Goal: Transaction & Acquisition: Purchase product/service

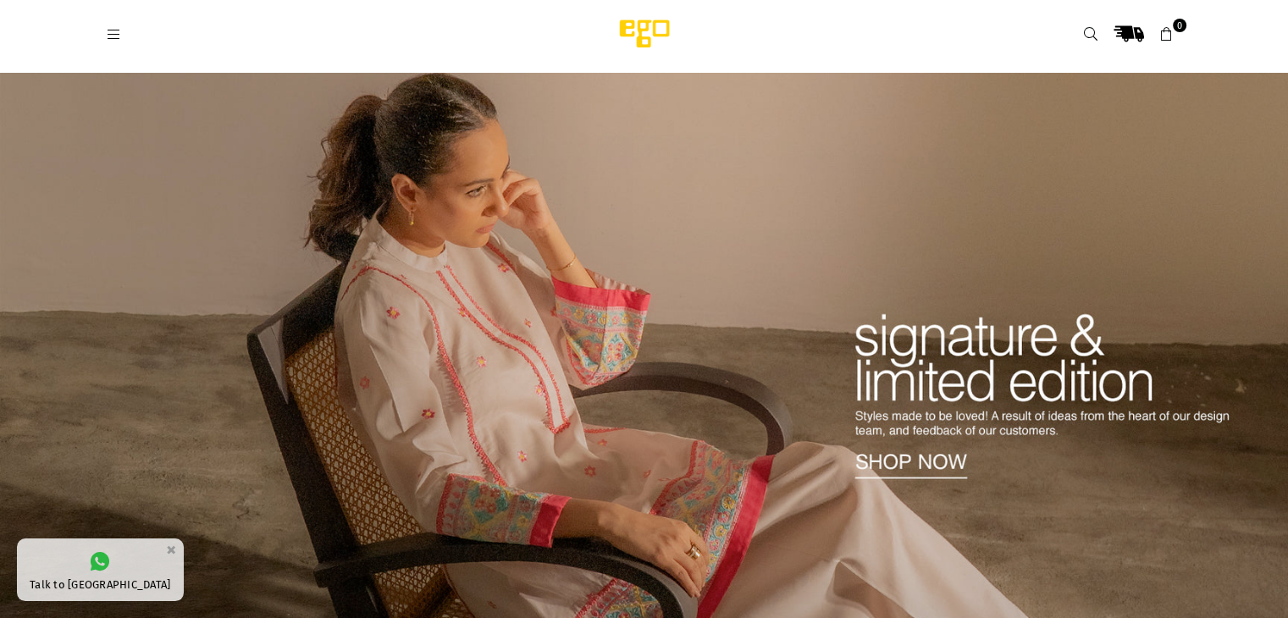
click at [911, 467] on img at bounding box center [644, 348] width 1288 height 551
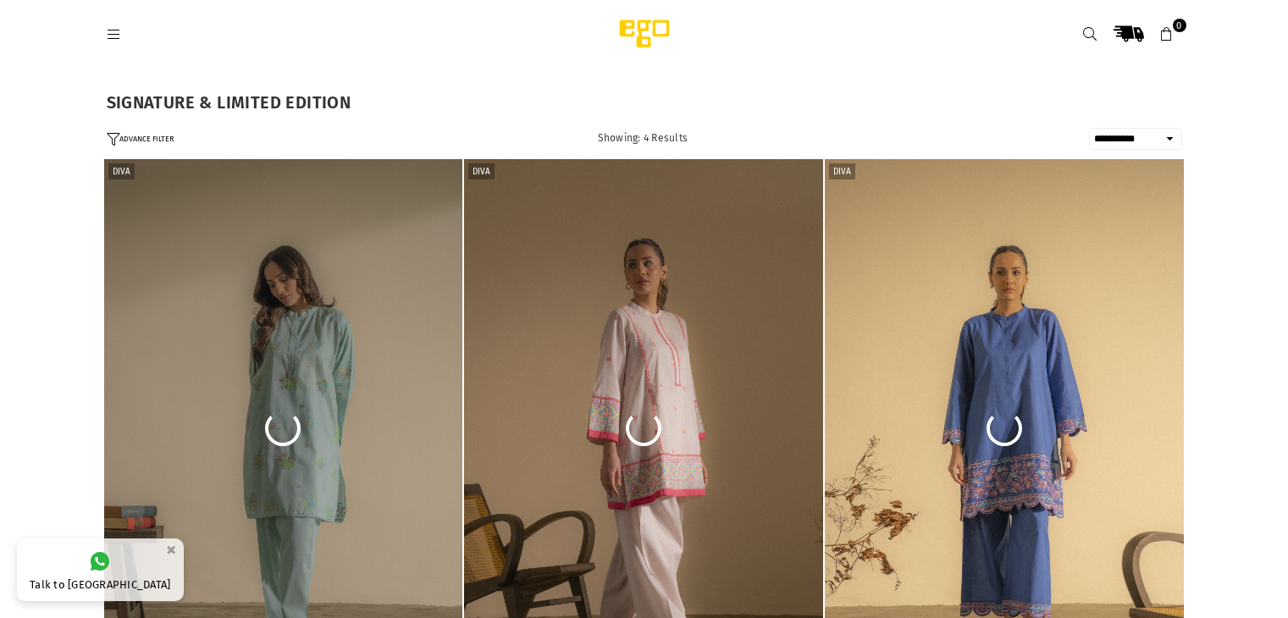
select select "**********"
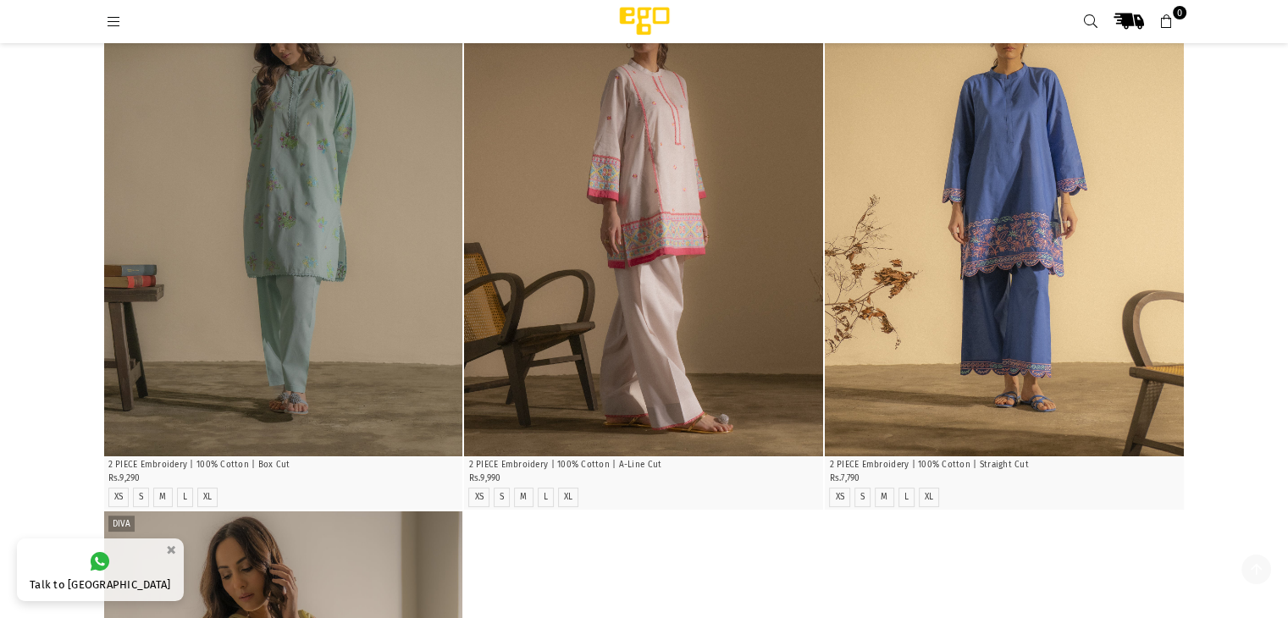
scroll to position [212, 0]
click at [277, 206] on img "1 / 4" at bounding box center [283, 186] width 359 height 539
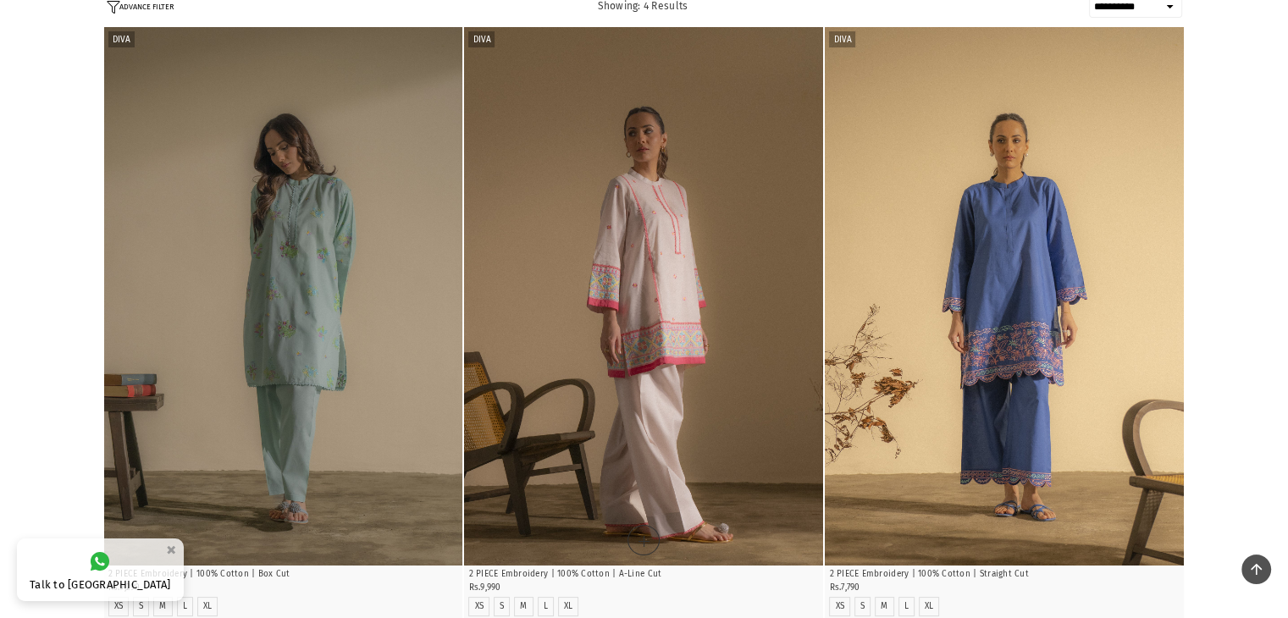
scroll to position [0, 0]
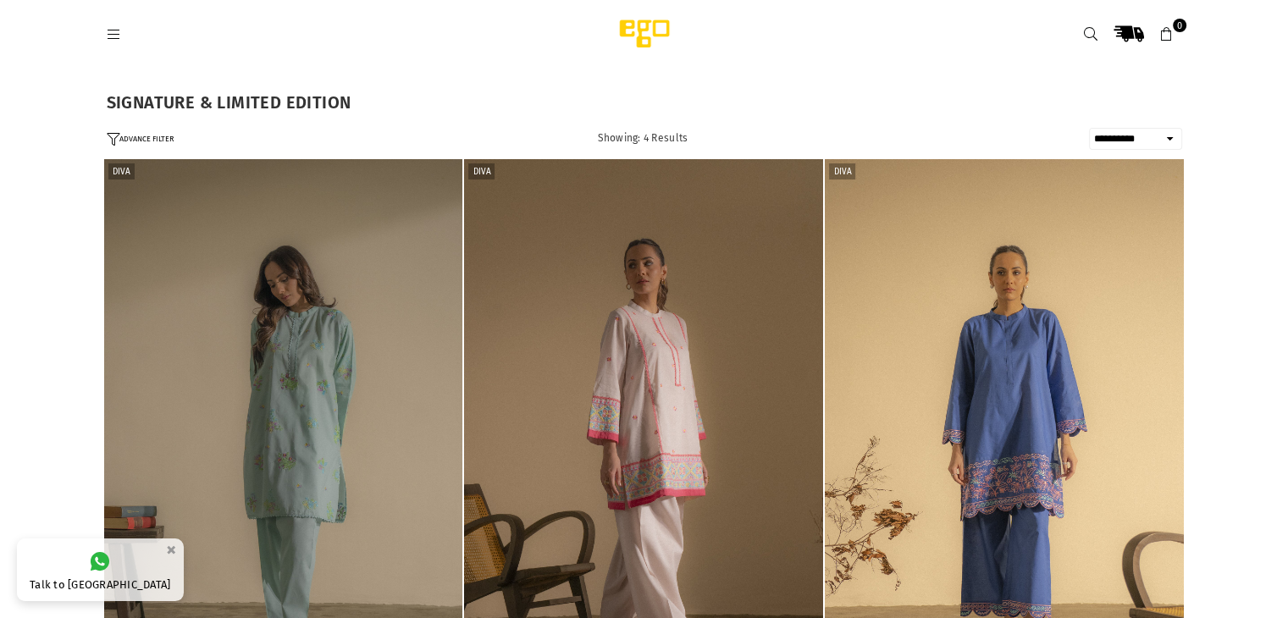
click at [682, 408] on img "1 / 5" at bounding box center [643, 428] width 359 height 539
click at [107, 33] on icon at bounding box center [114, 34] width 15 height 15
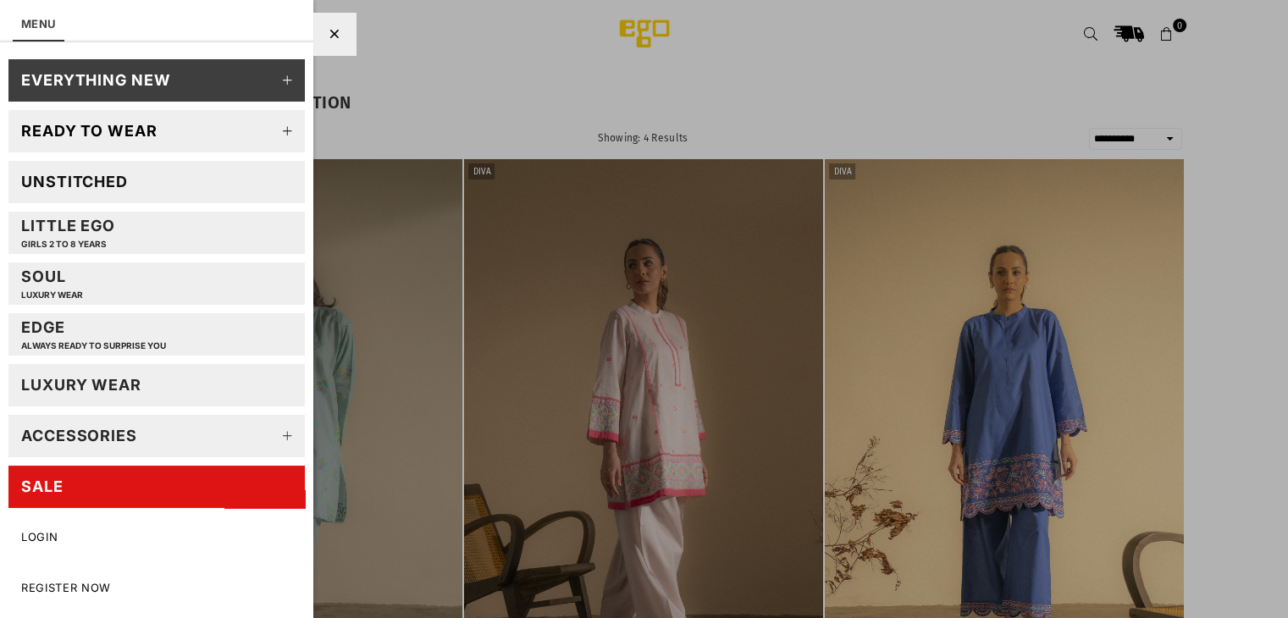
click at [282, 81] on icon at bounding box center [288, 81] width 34 height 34
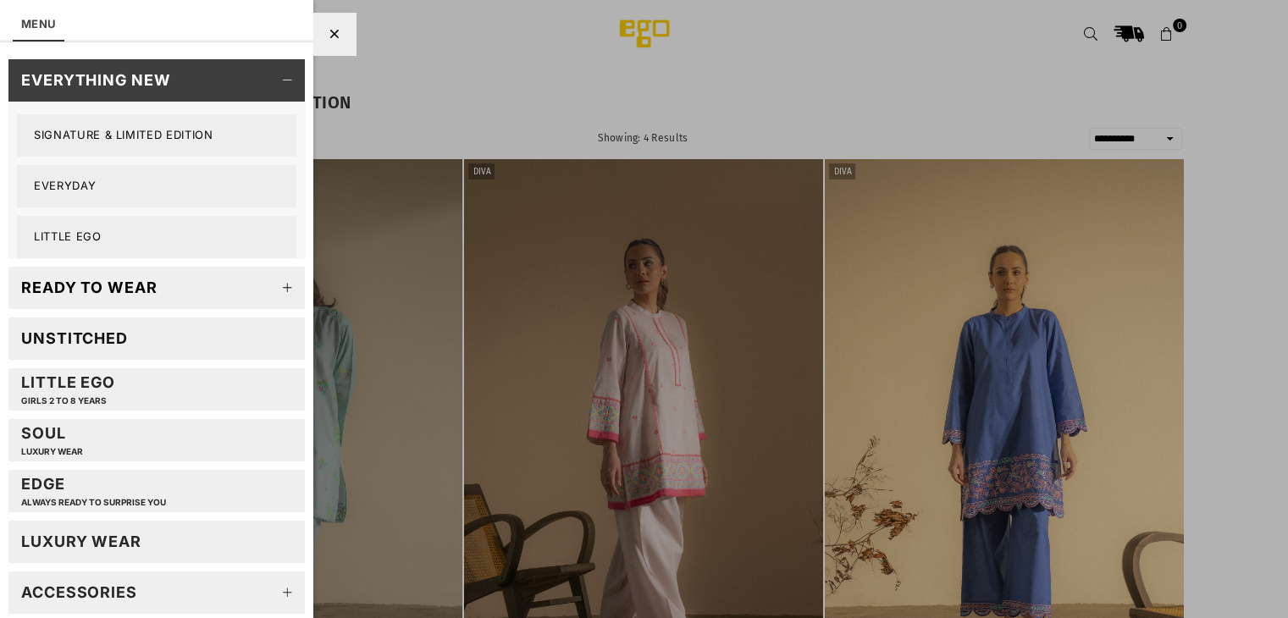
click at [130, 82] on div "EVERYTHING NEW" at bounding box center [96, 79] width 150 height 19
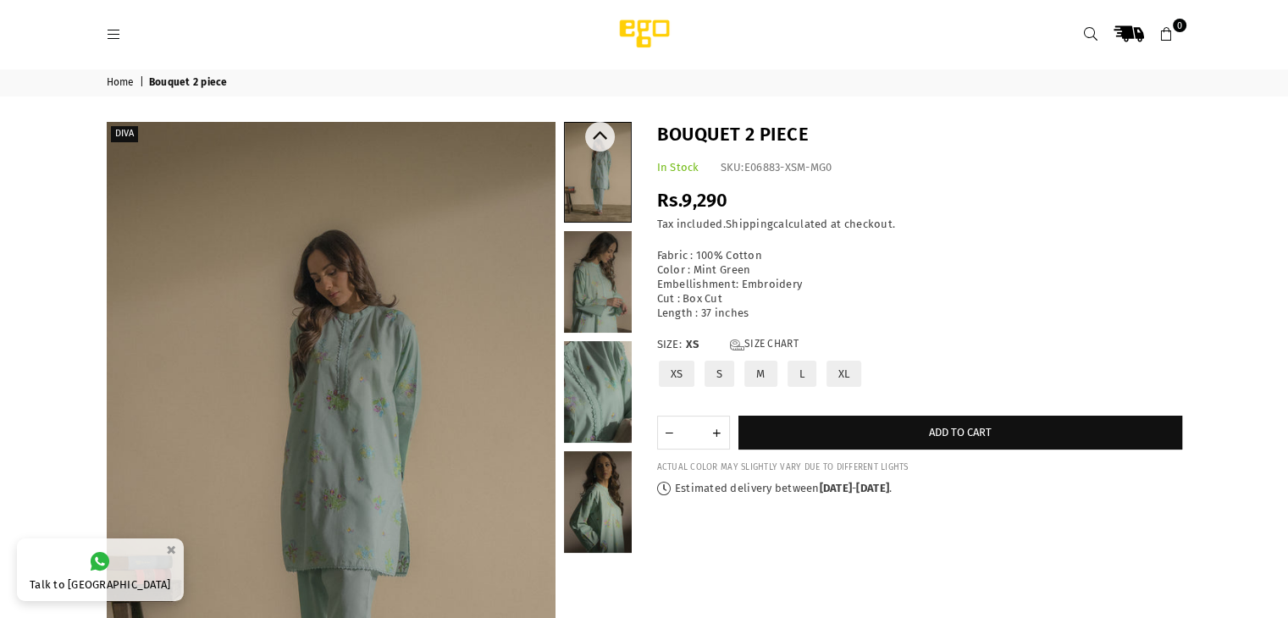
click at [600, 396] on link at bounding box center [598, 392] width 68 height 102
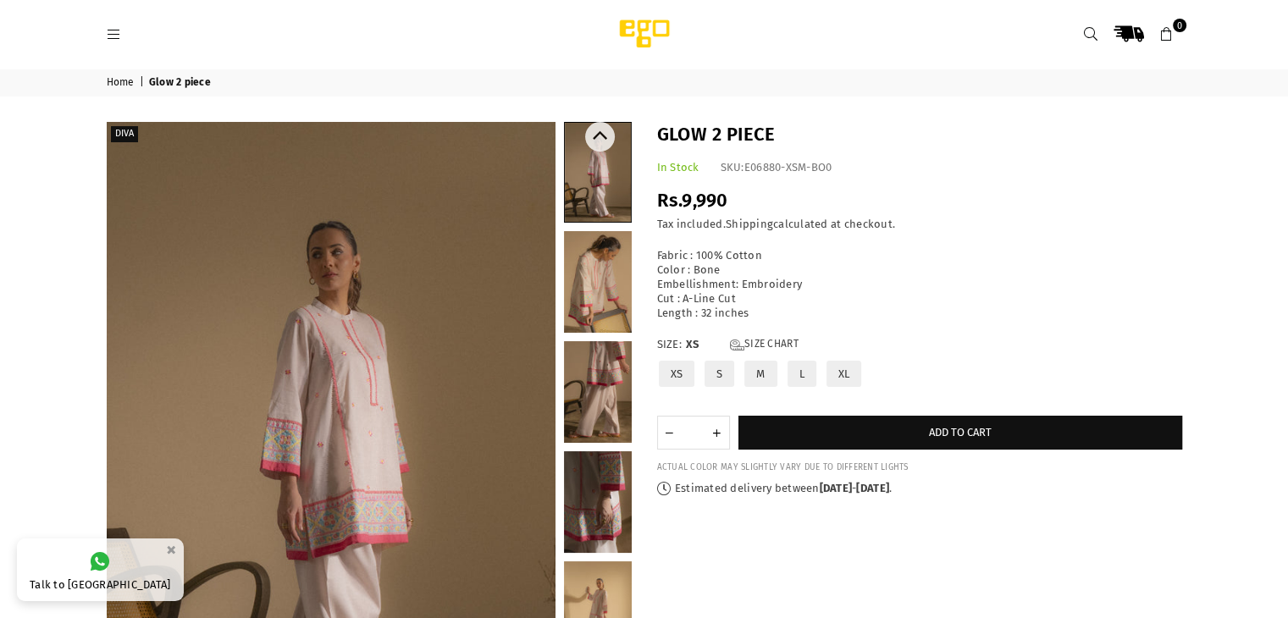
click at [600, 283] on link at bounding box center [598, 282] width 68 height 102
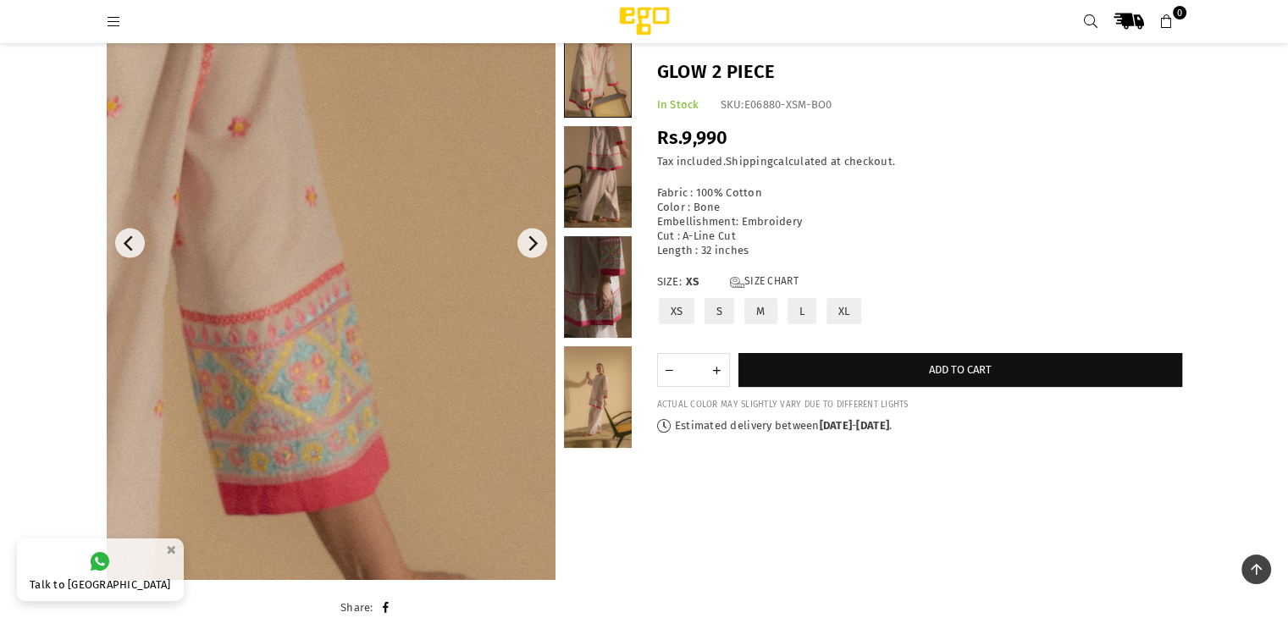
scroll to position [127, 0]
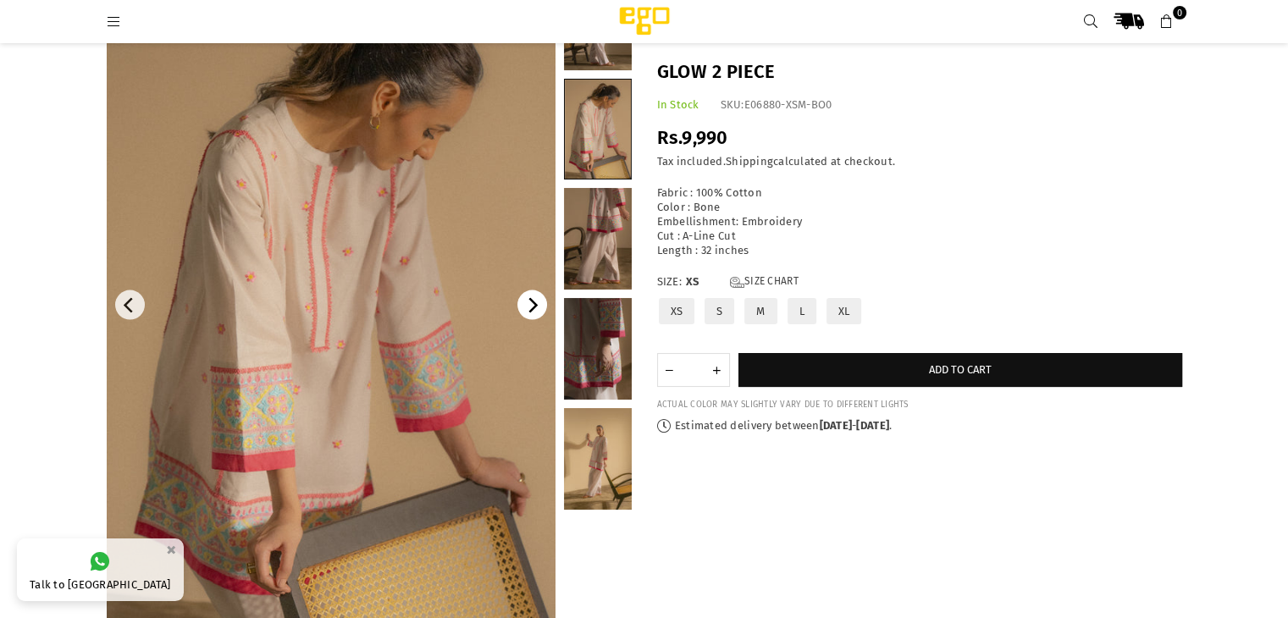
click at [539, 307] on button "Next" at bounding box center [533, 306] width 30 height 30
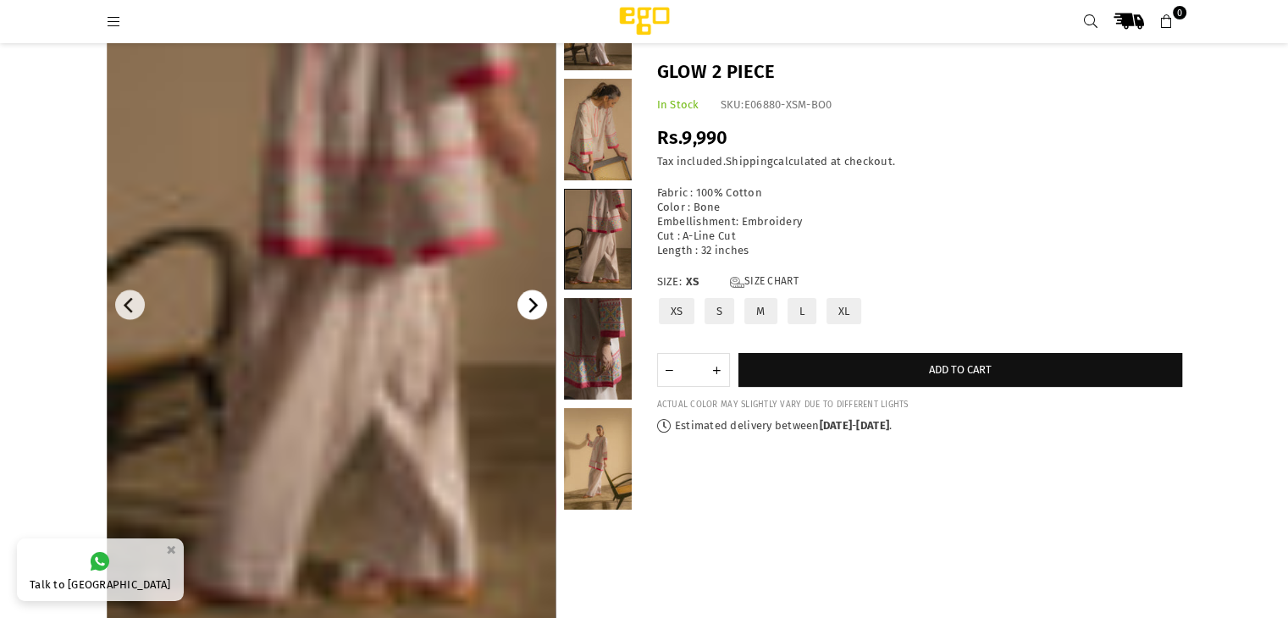
click at [538, 306] on icon "Next" at bounding box center [531, 305] width 15 height 15
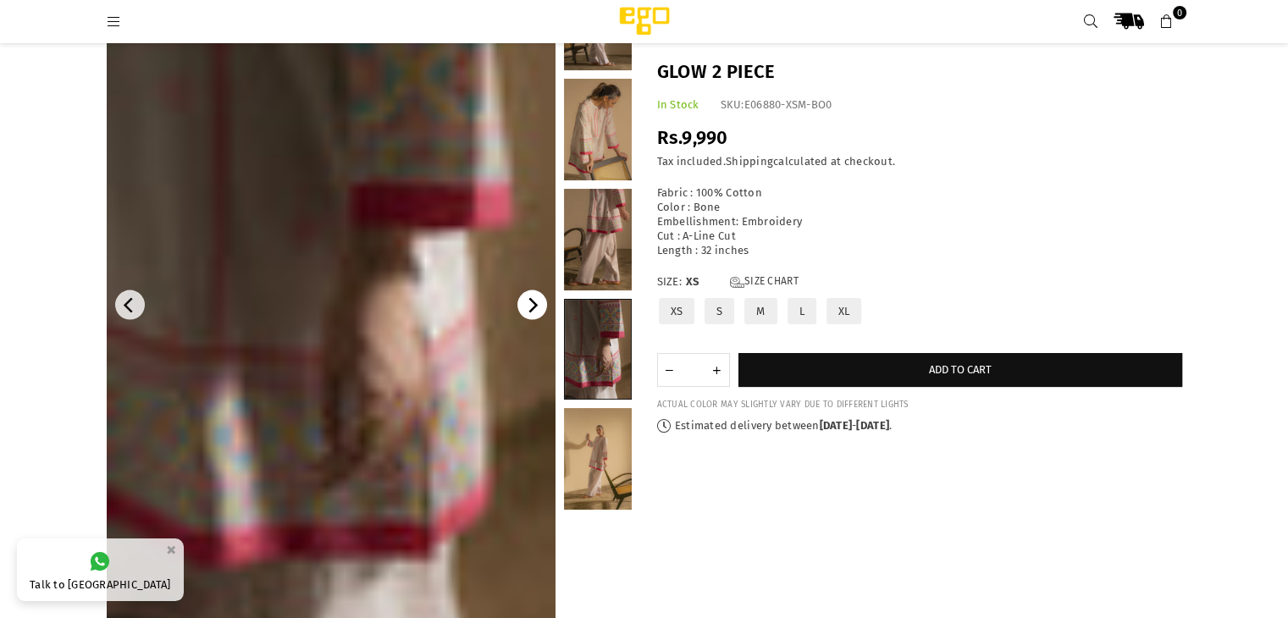
click at [538, 306] on icon "Next" at bounding box center [531, 305] width 15 height 15
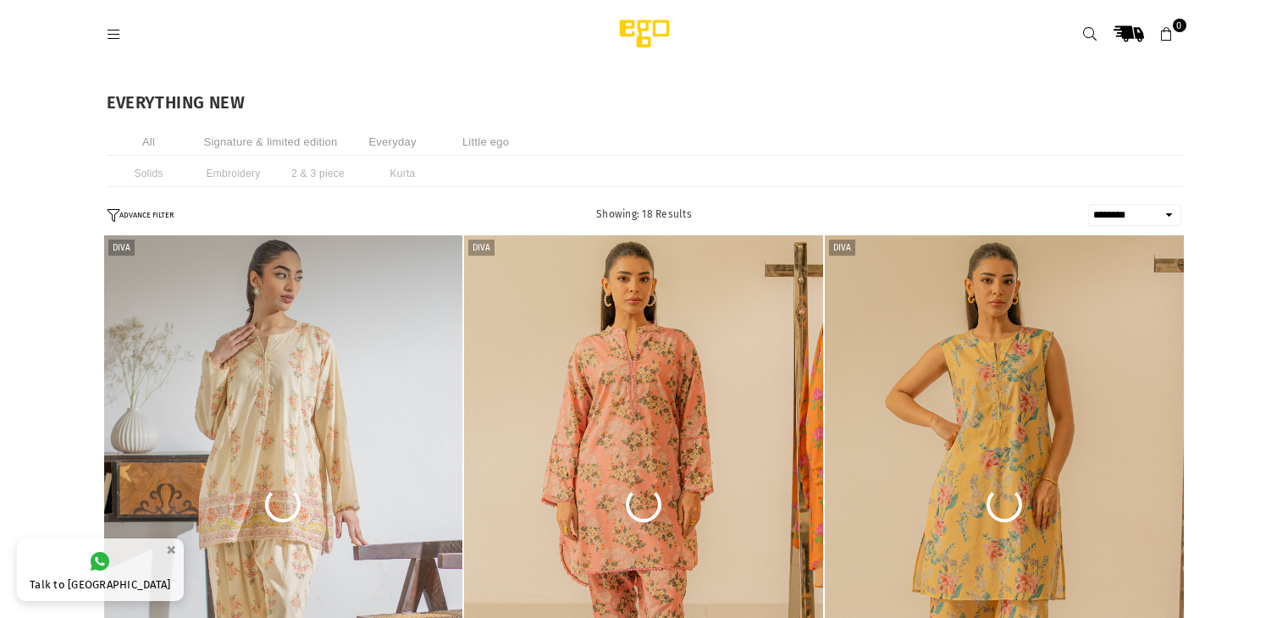
select select "******"
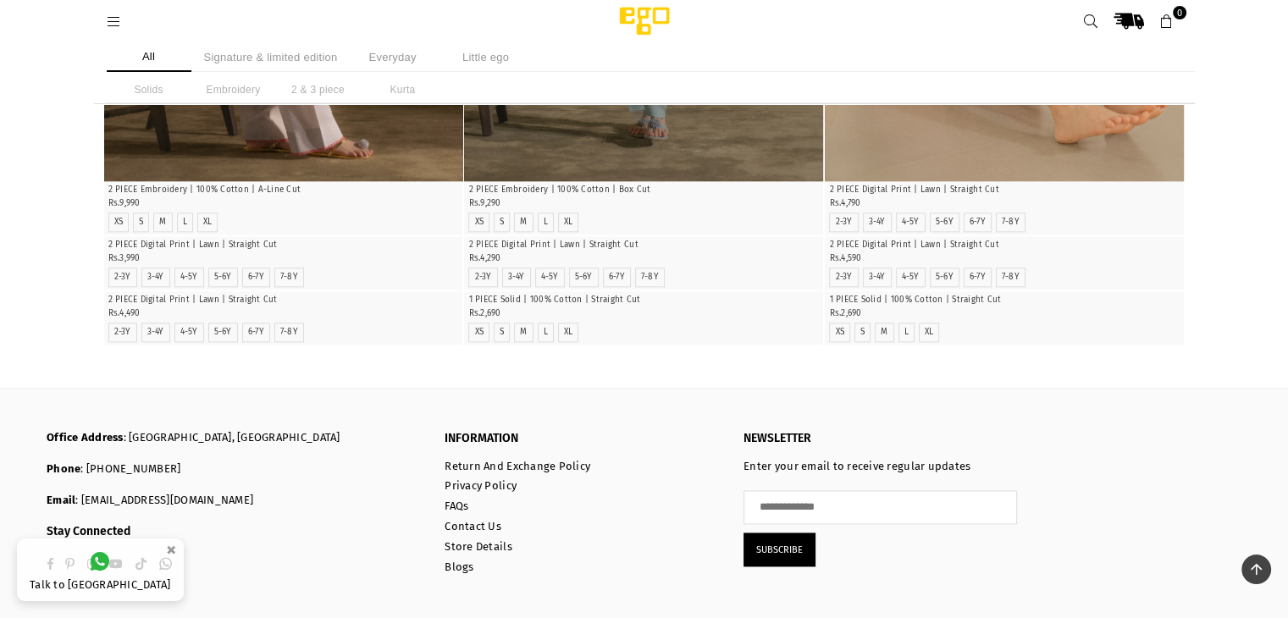
scroll to position [2372, 0]
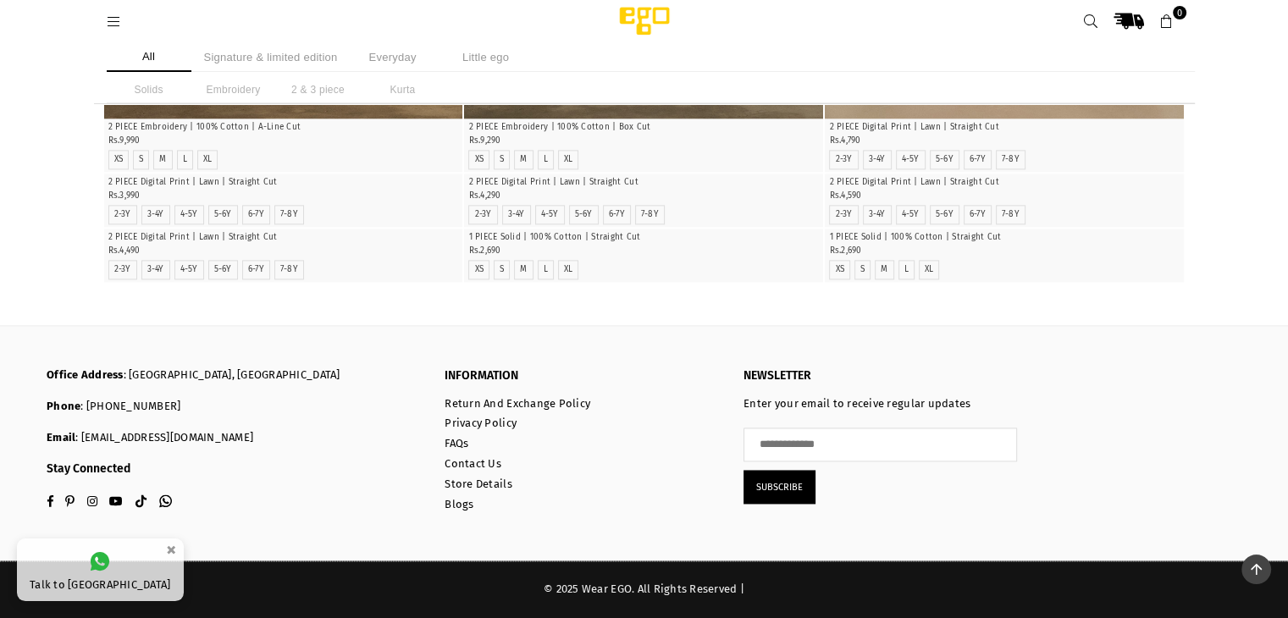
click at [119, 21] on icon at bounding box center [114, 21] width 15 height 15
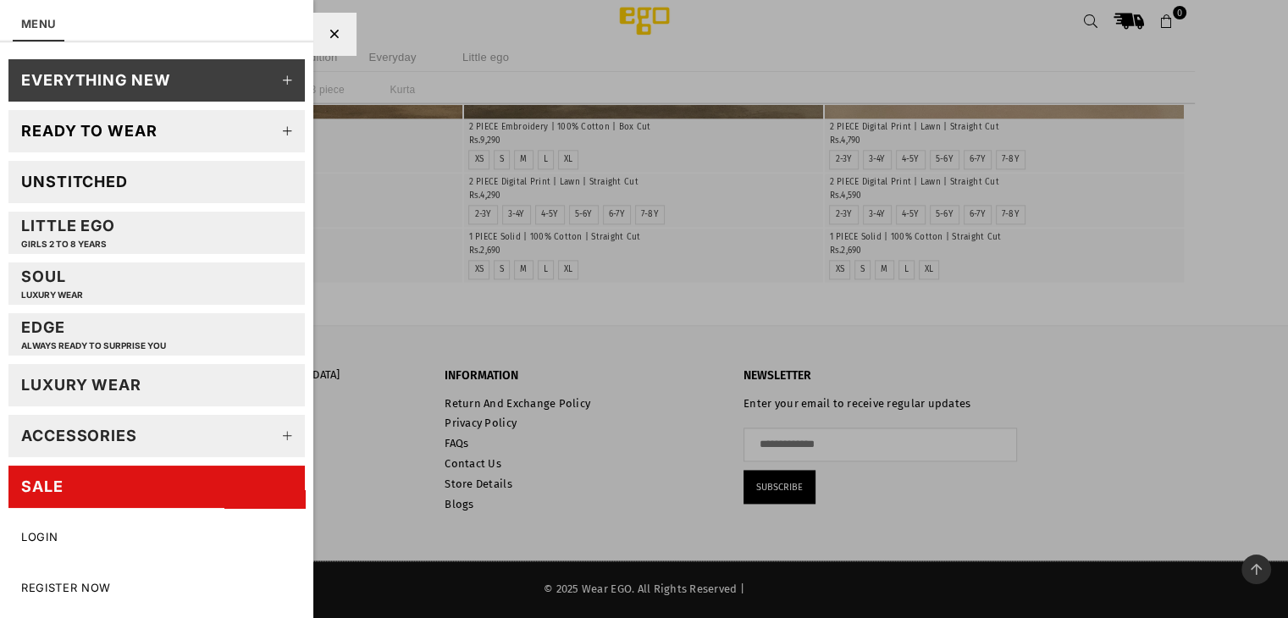
click at [285, 73] on icon at bounding box center [288, 81] width 34 height 34
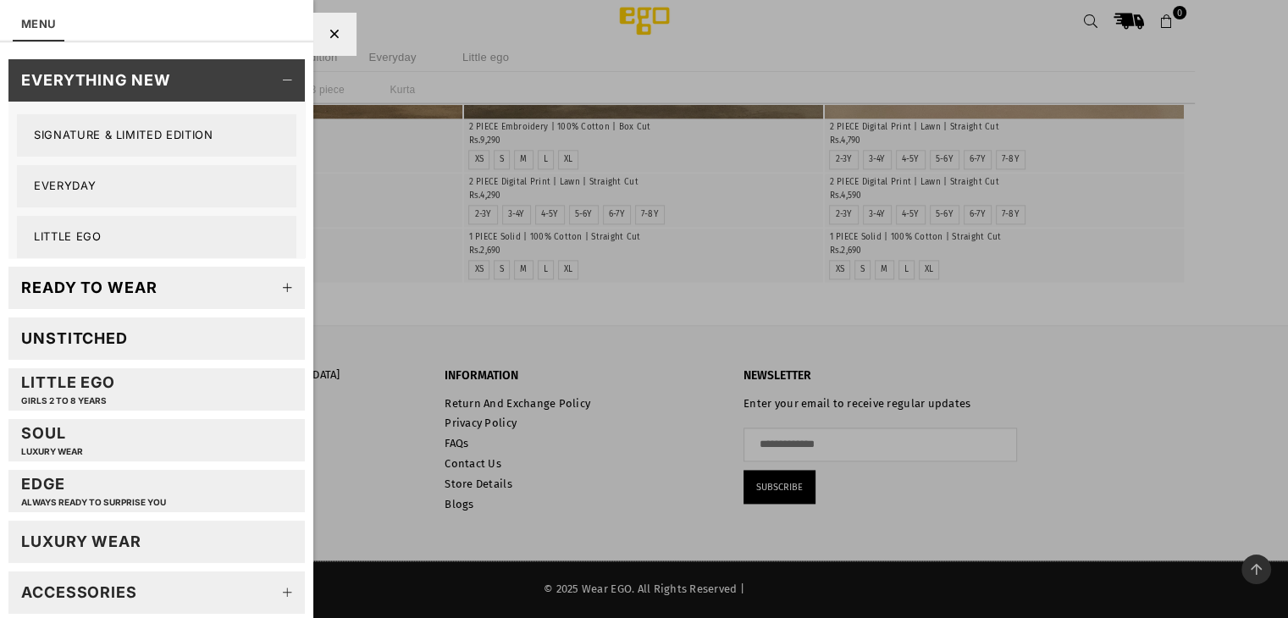
click at [183, 133] on link "Signature & Limited Edition" at bounding box center [157, 135] width 280 height 42
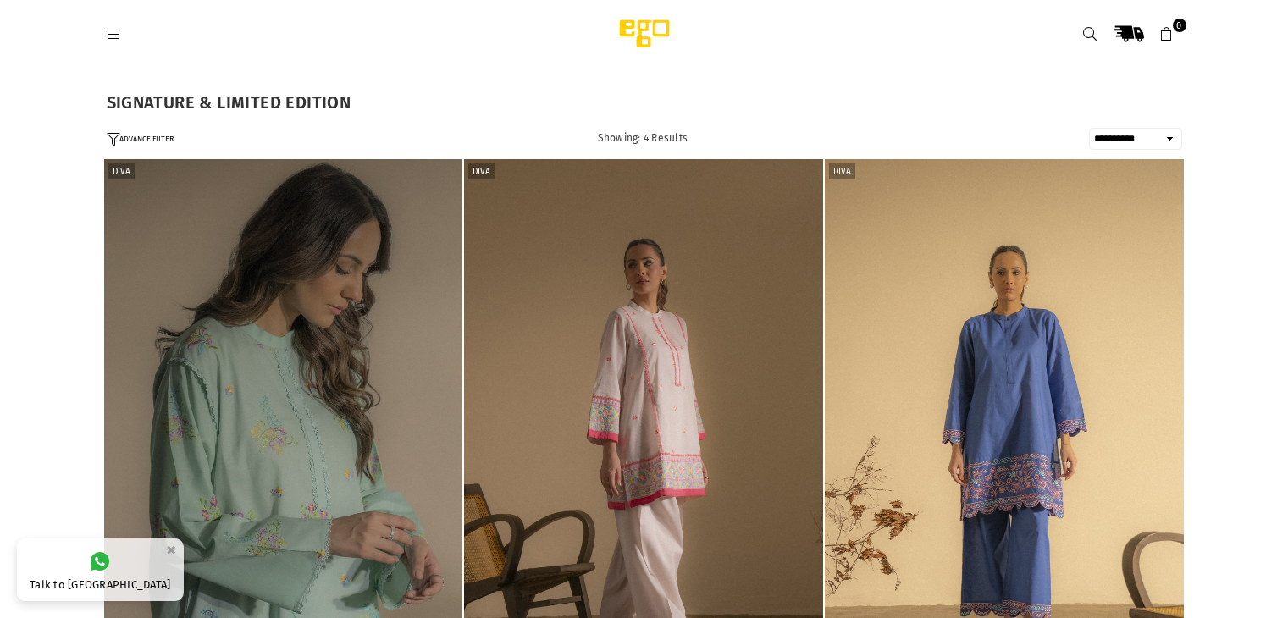
select select "**********"
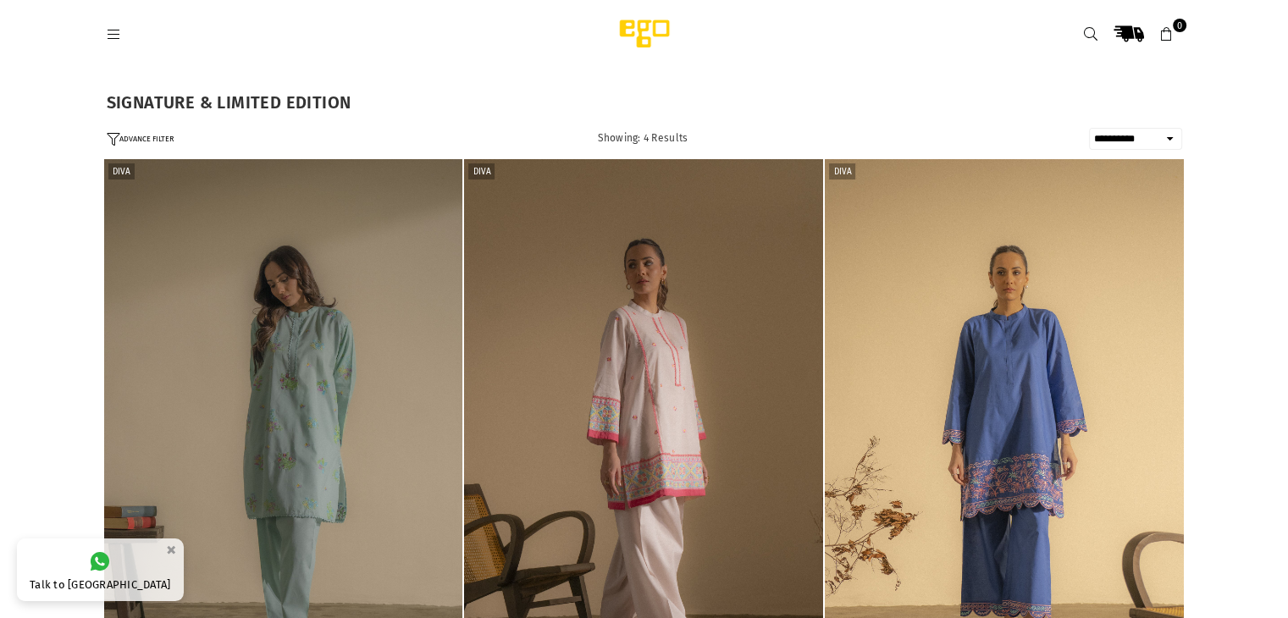
click at [118, 31] on icon at bounding box center [114, 34] width 15 height 15
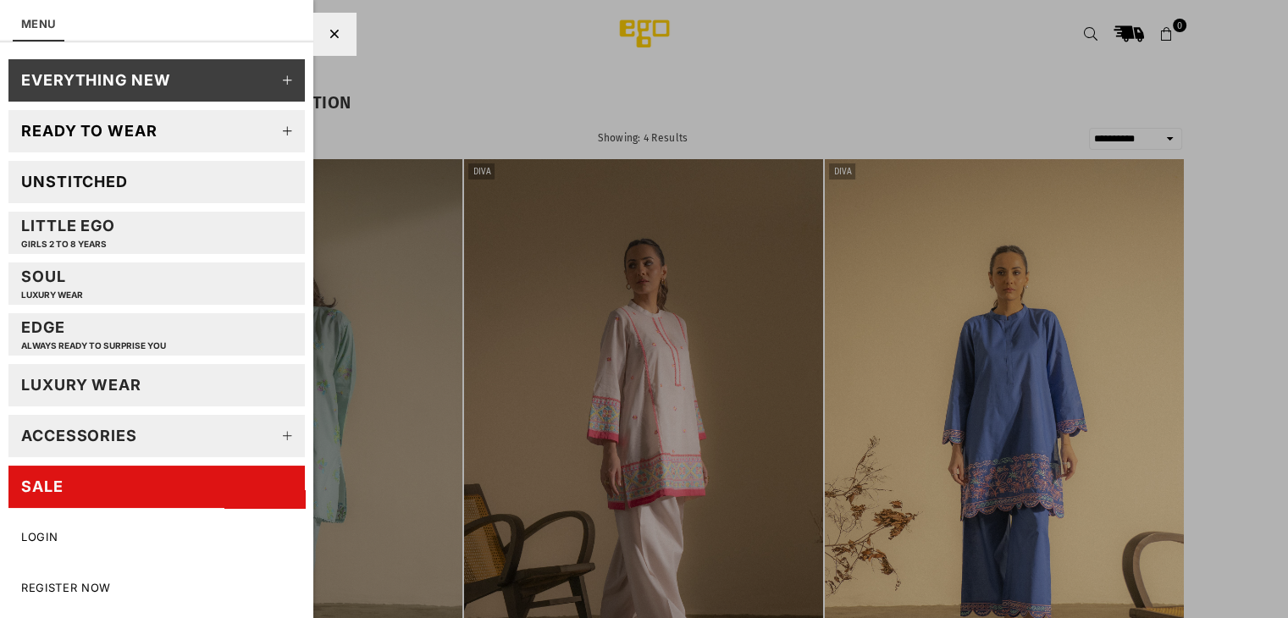
click at [289, 76] on icon at bounding box center [288, 81] width 34 height 34
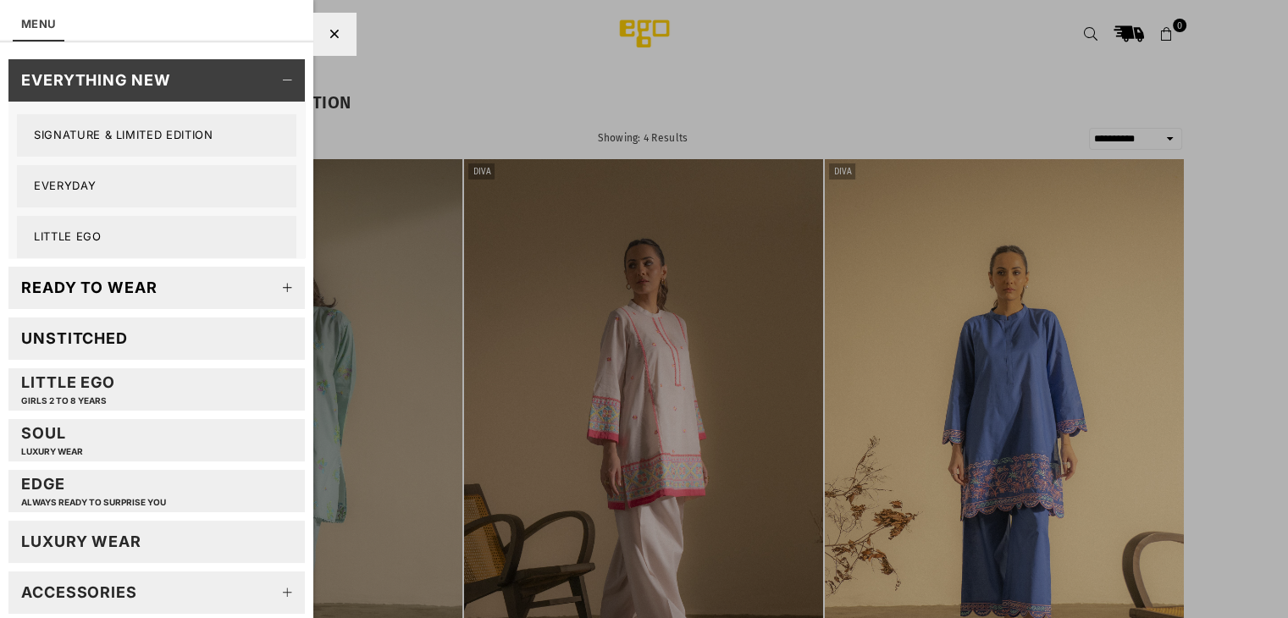
click at [135, 189] on link "Everyday" at bounding box center [157, 186] width 280 height 42
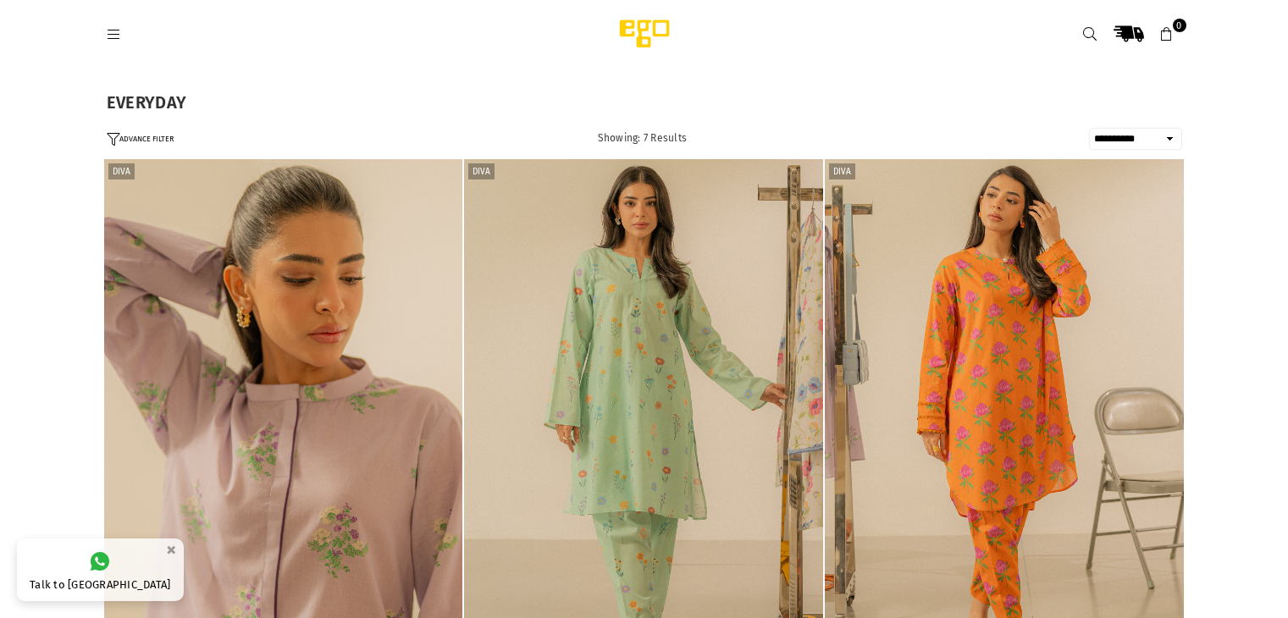
select select "**********"
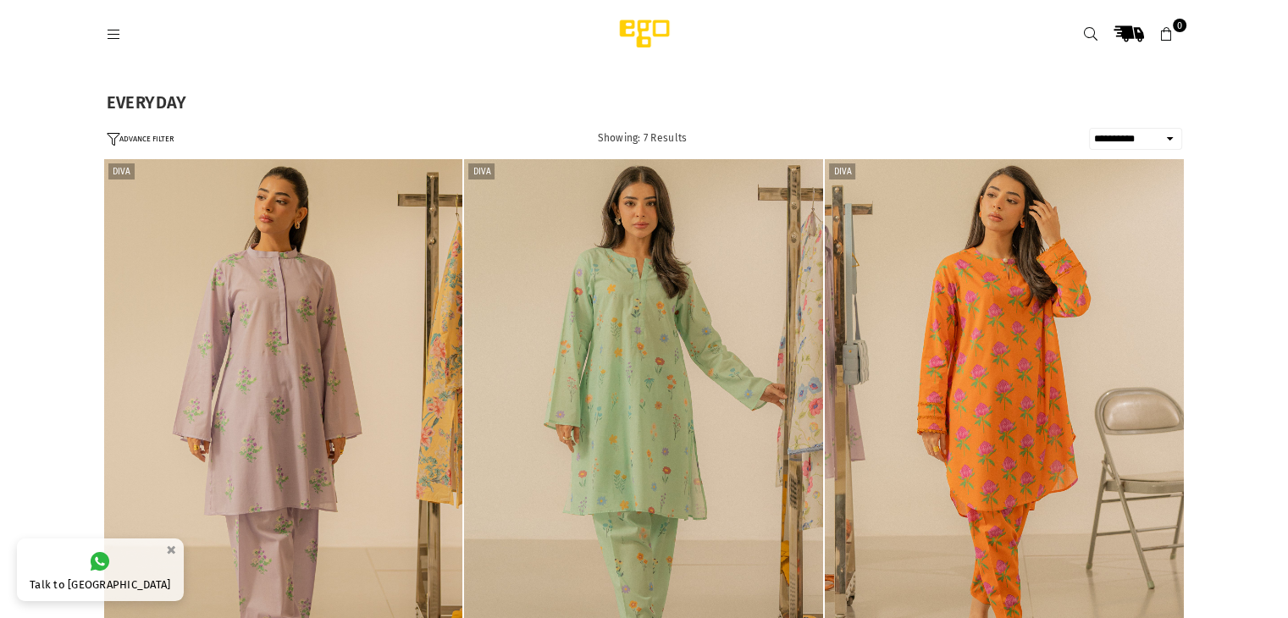
click at [117, 38] on icon at bounding box center [114, 34] width 15 height 15
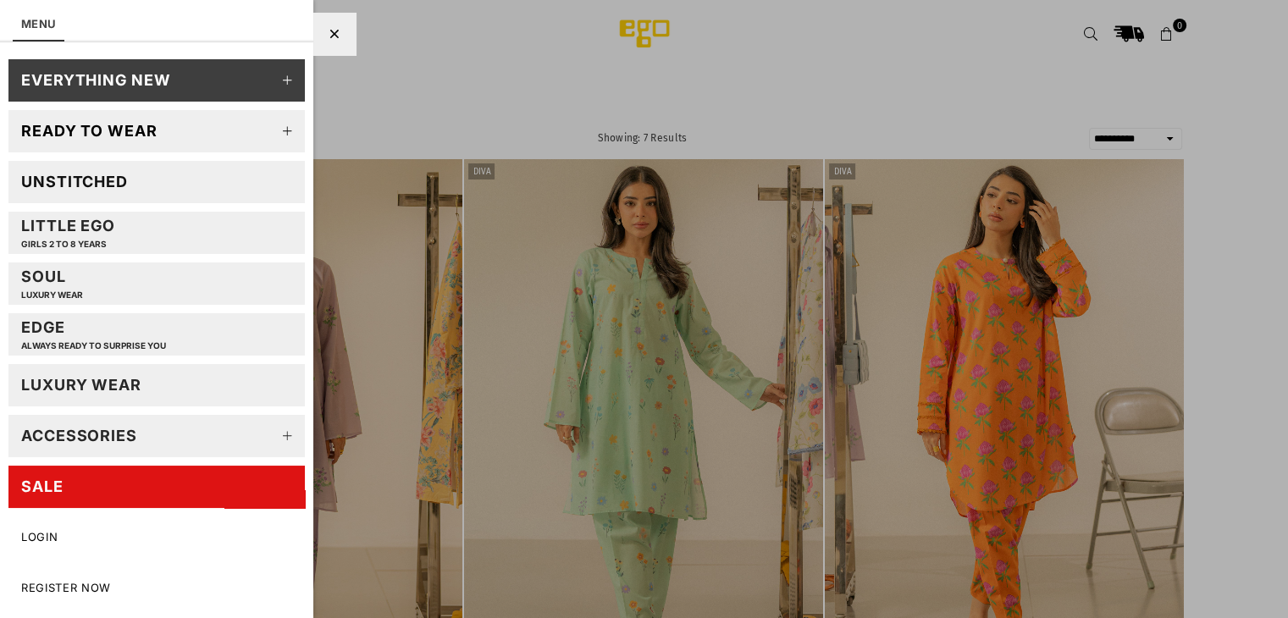
click at [127, 489] on link "SALE" at bounding box center [156, 487] width 296 height 42
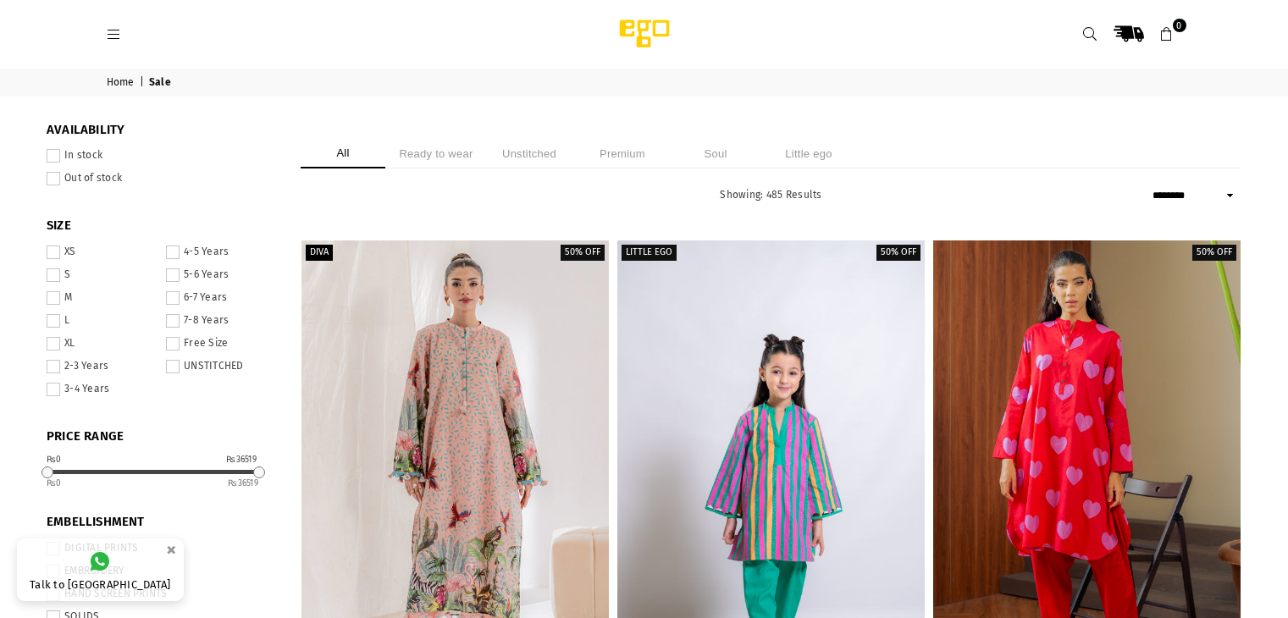
select select "******"
click at [433, 160] on li "Ready to wear" at bounding box center [436, 154] width 85 height 30
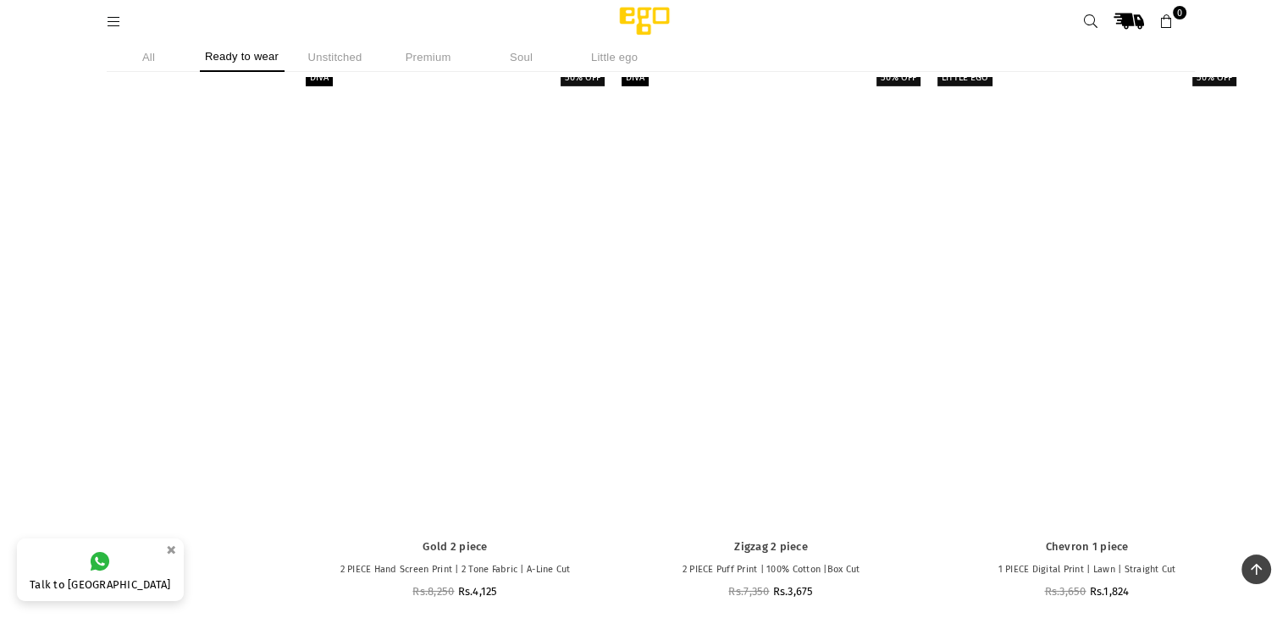
scroll to position [5547, 0]
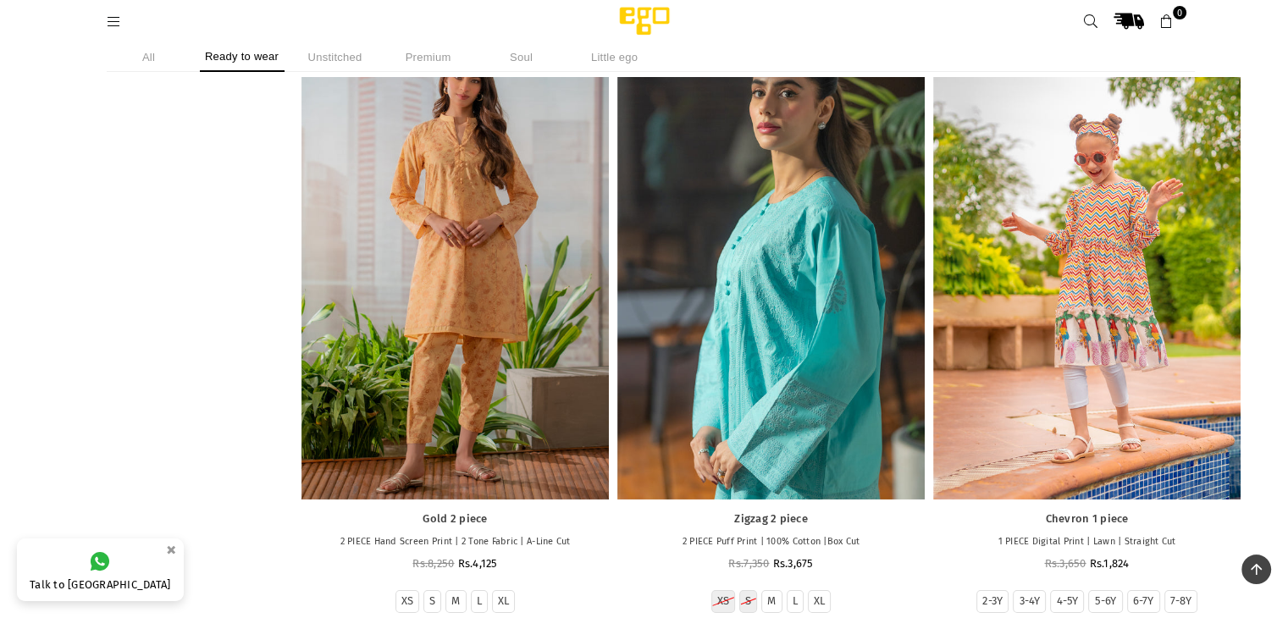
click at [800, 330] on div at bounding box center [771, 268] width 307 height 461
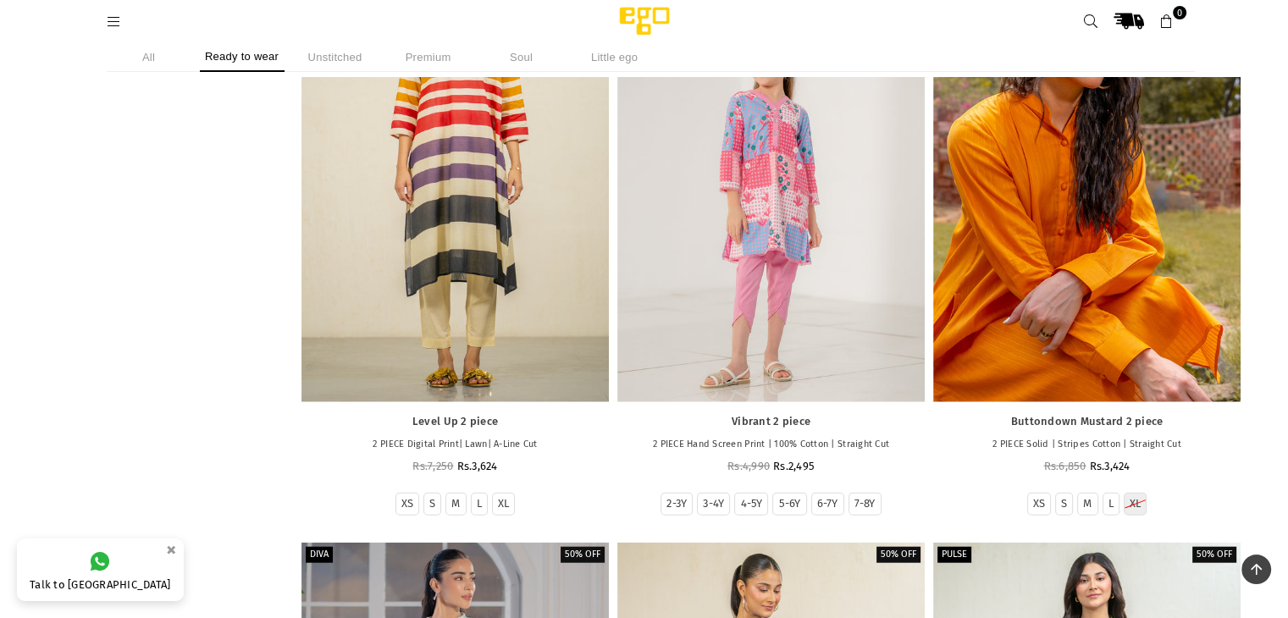
scroll to position [10376, 0]
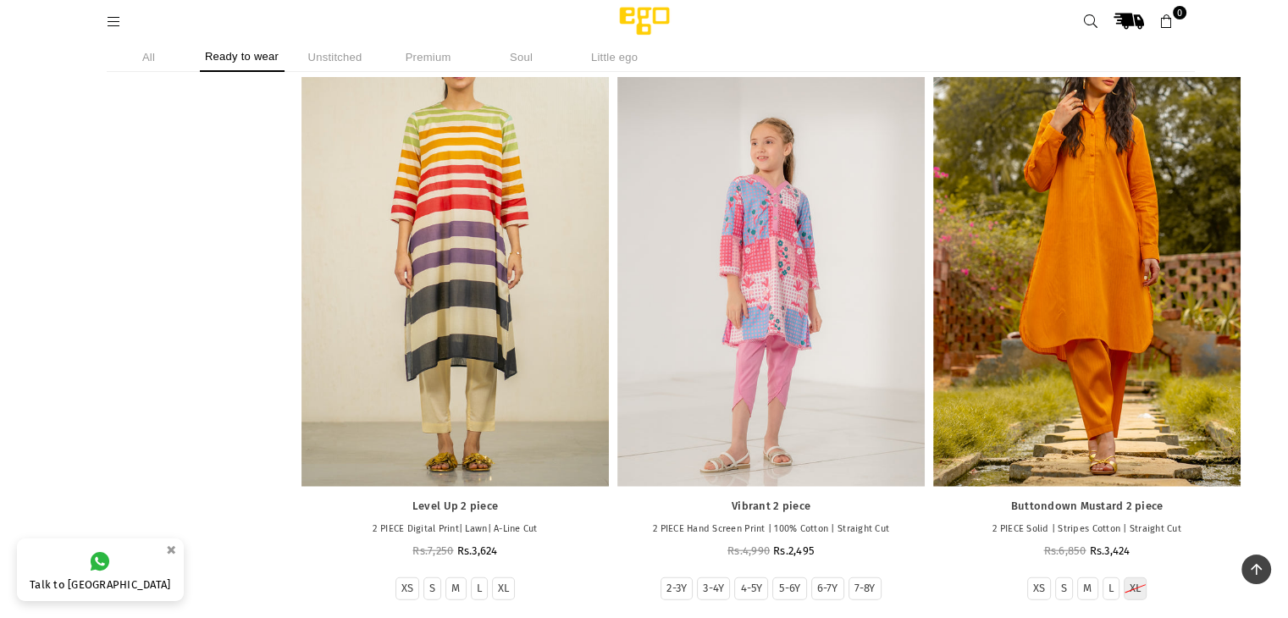
click at [1116, 245] on div at bounding box center [1086, 255] width 307 height 461
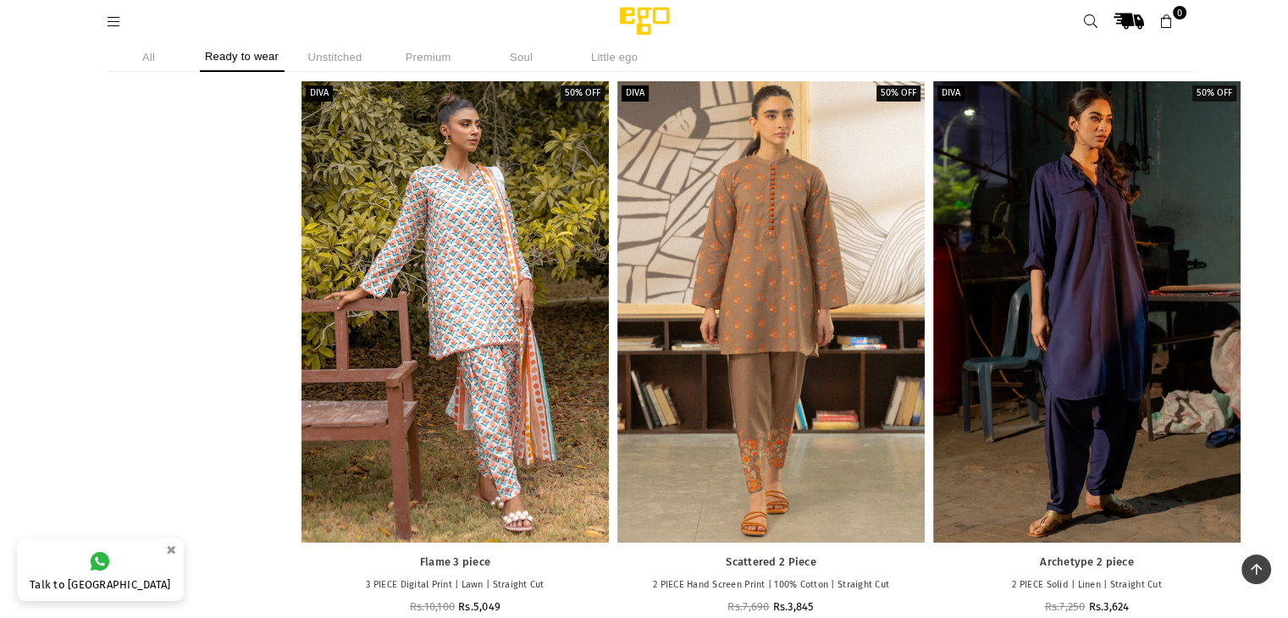
scroll to position [12155, 0]
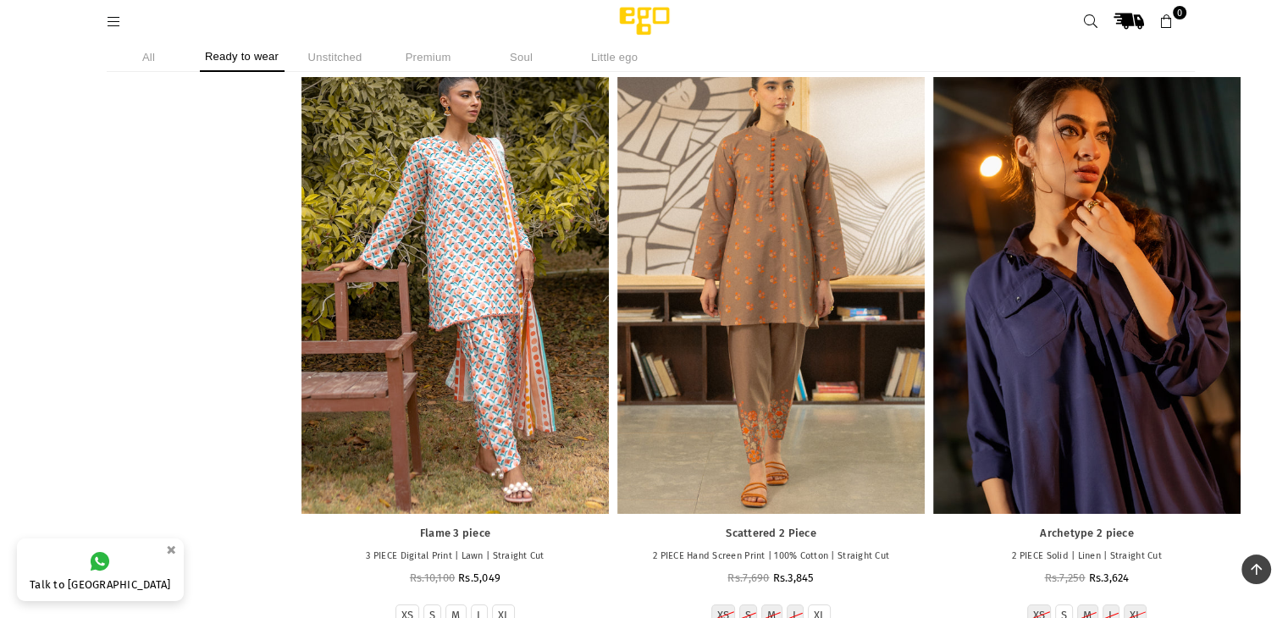
click at [1080, 304] on div at bounding box center [1086, 283] width 307 height 461
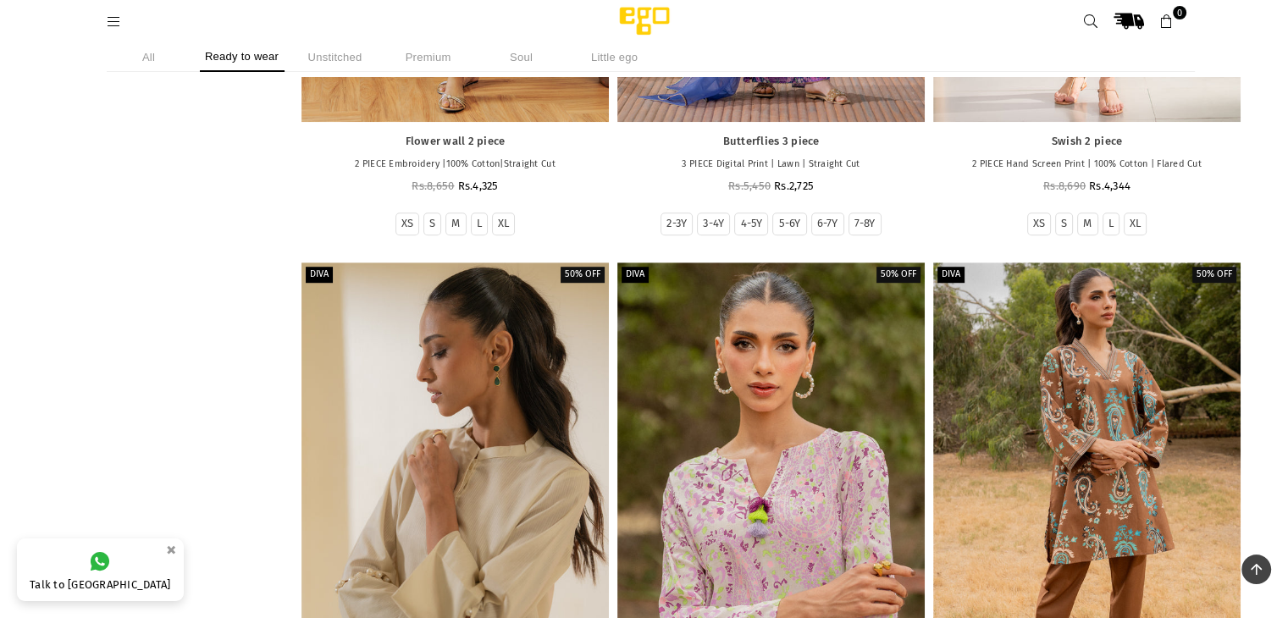
scroll to position [0, 0]
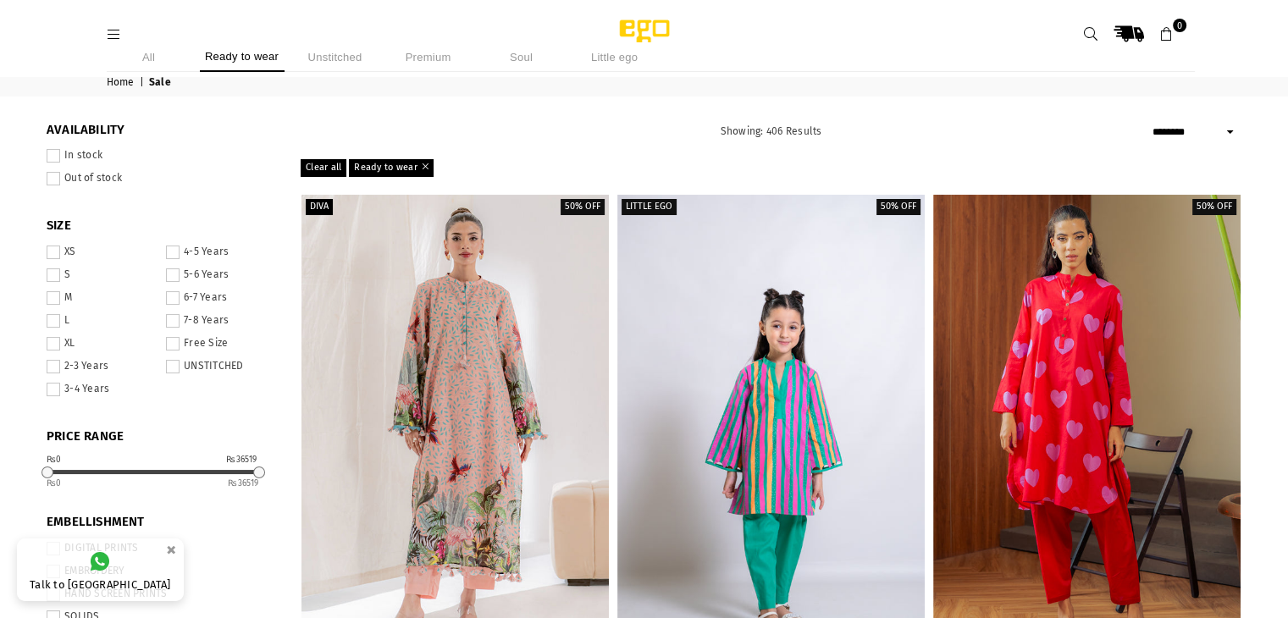
click at [424, 58] on li "Premium" at bounding box center [428, 57] width 85 height 30
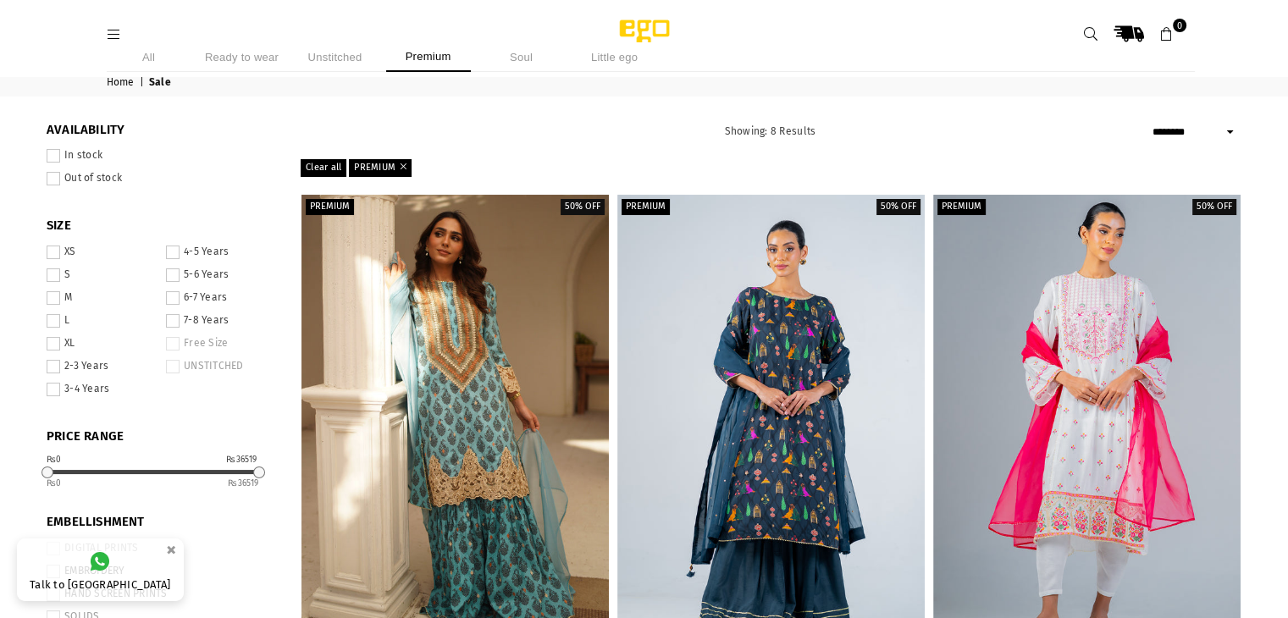
click at [515, 60] on li "Soul" at bounding box center [521, 57] width 85 height 30
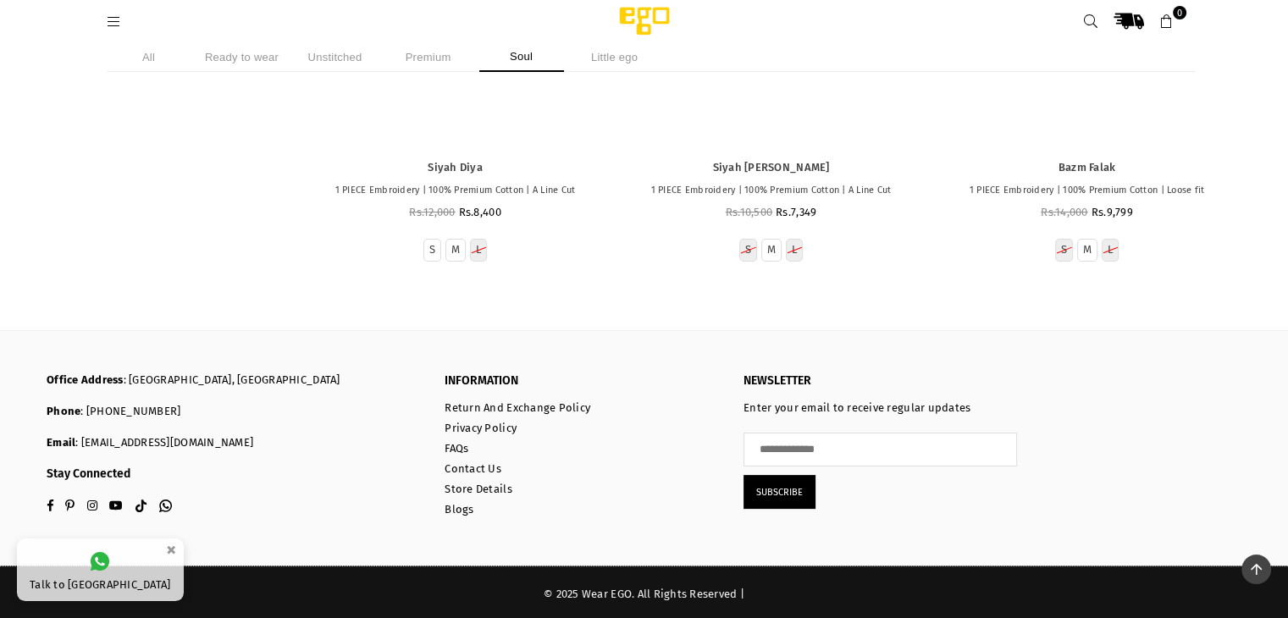
scroll to position [12459, 0]
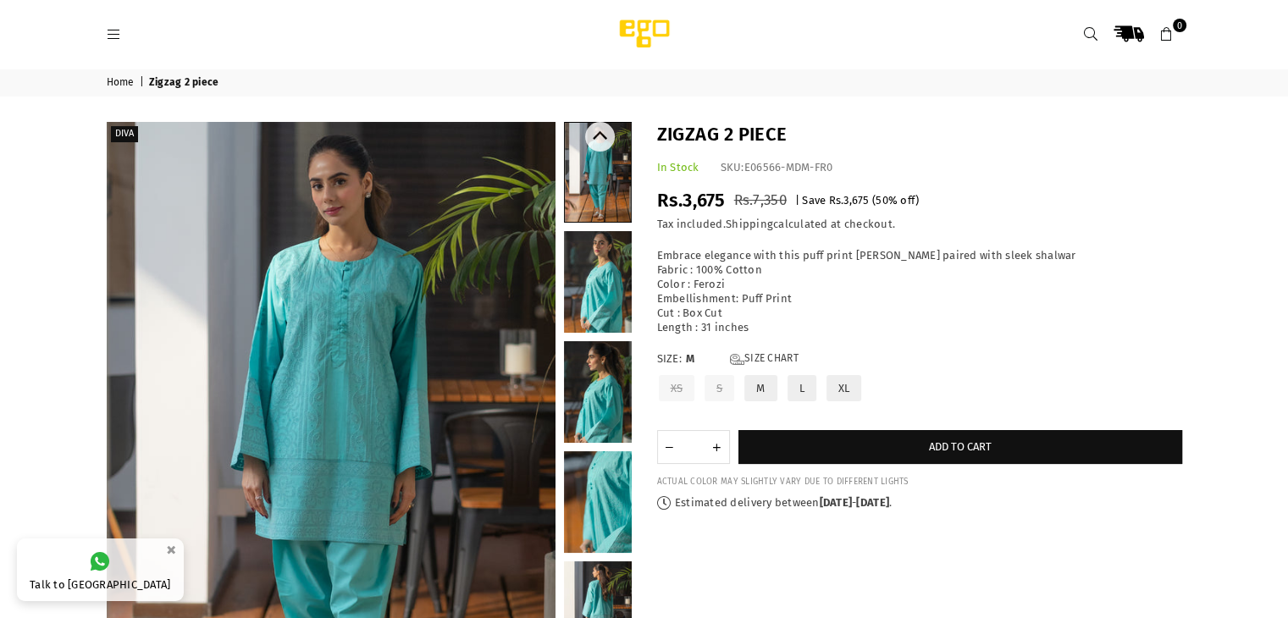
click at [609, 302] on link at bounding box center [598, 282] width 68 height 102
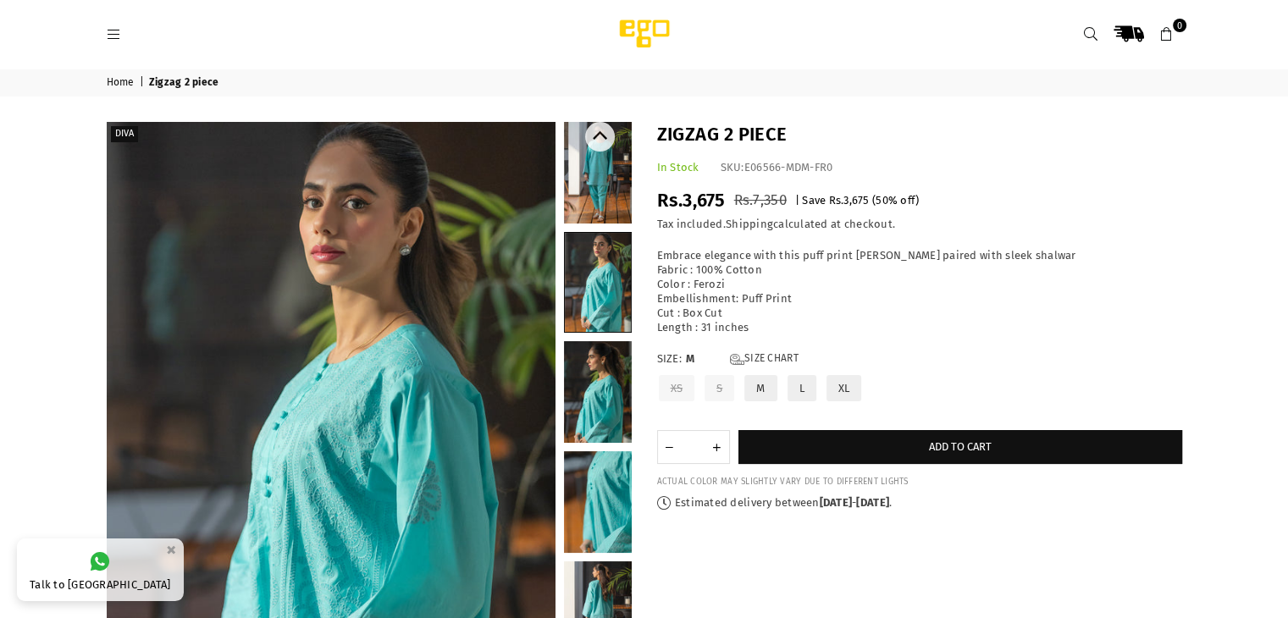
click at [607, 400] on link at bounding box center [598, 392] width 68 height 102
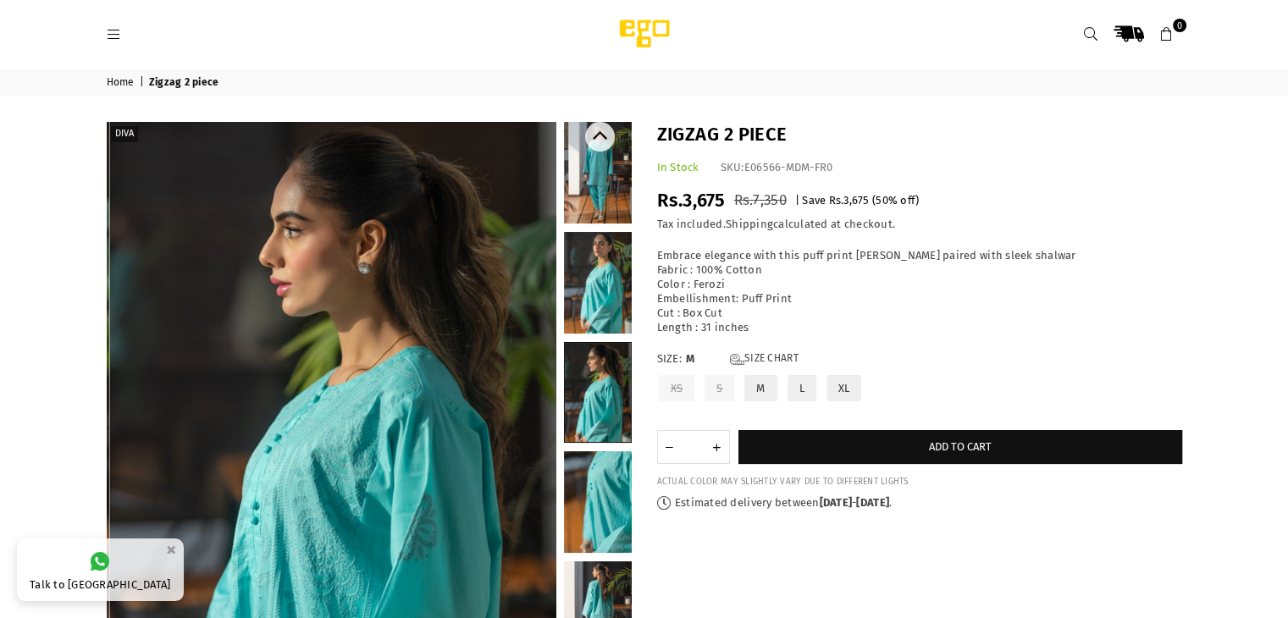
click at [608, 477] on link at bounding box center [598, 502] width 68 height 102
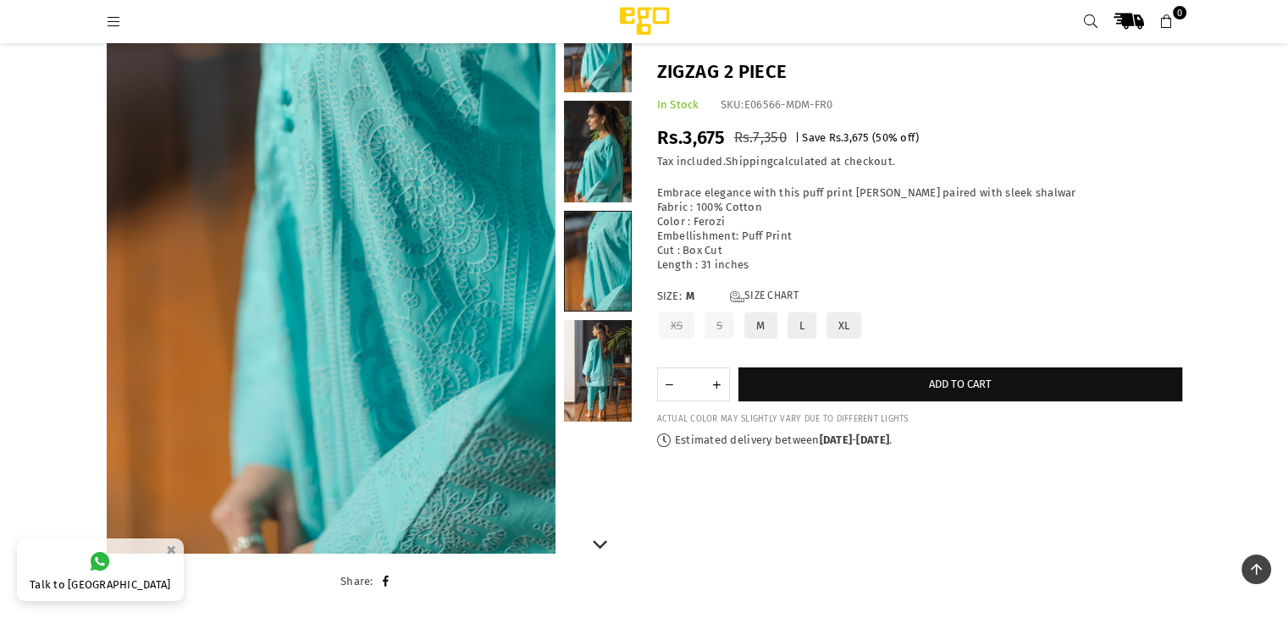
scroll to position [212, 0]
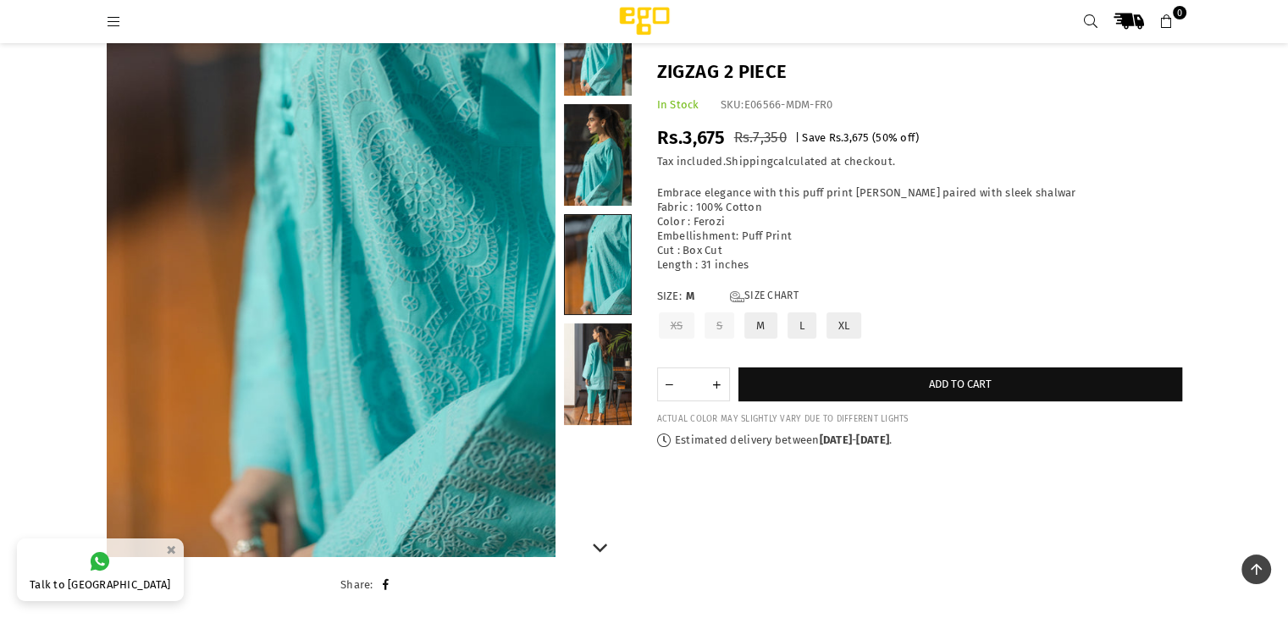
click at [580, 333] on link at bounding box center [598, 375] width 68 height 102
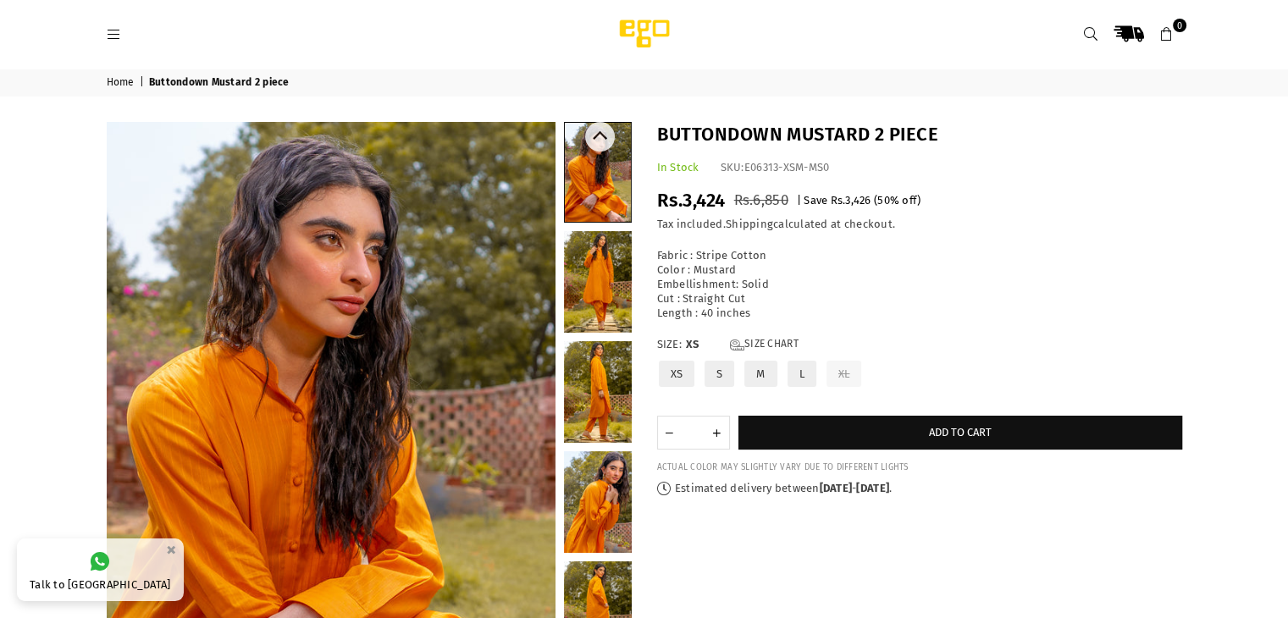
click at [596, 282] on link at bounding box center [598, 282] width 68 height 102
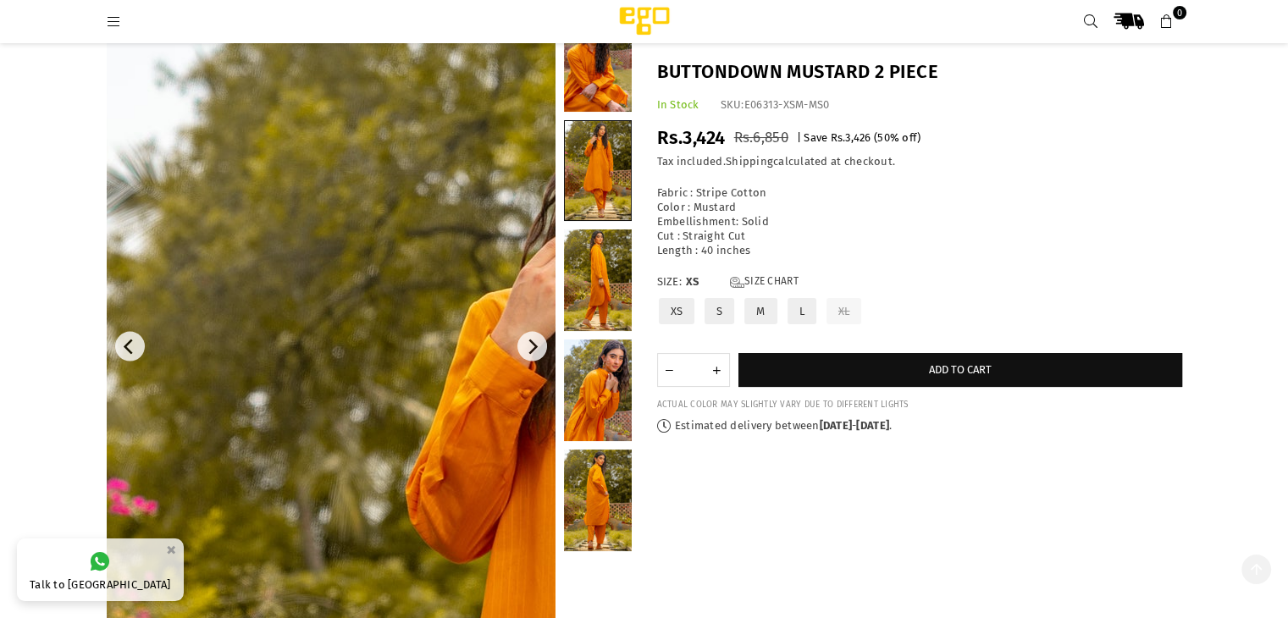
scroll to position [296, 0]
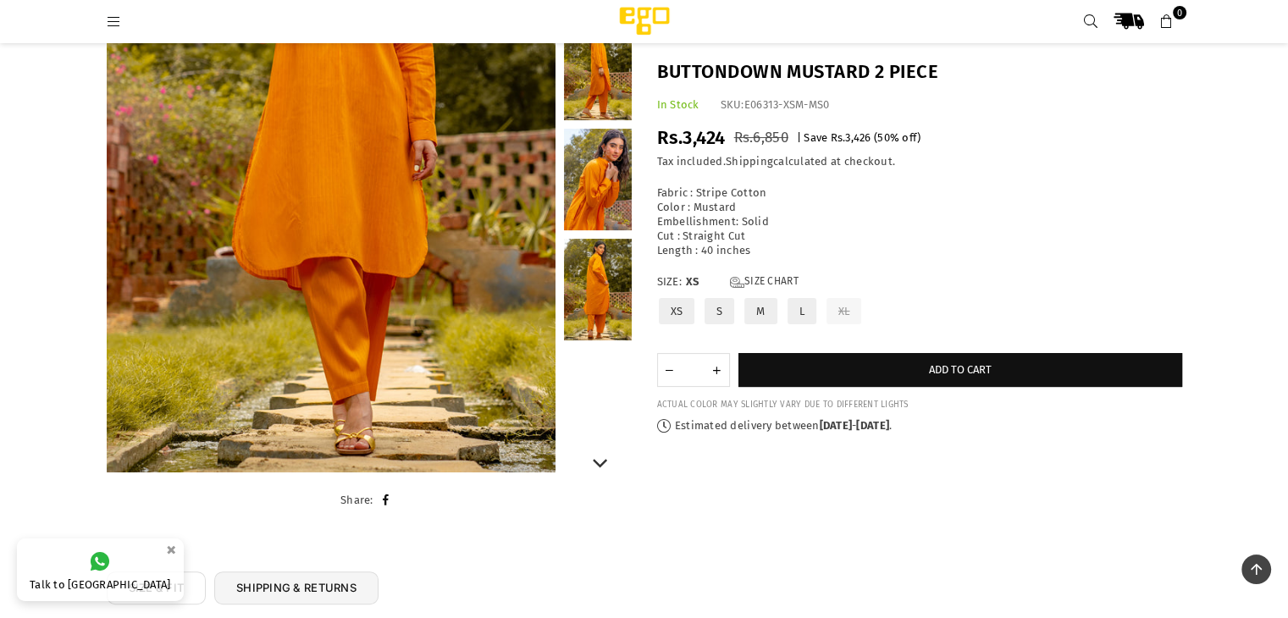
click at [596, 308] on link at bounding box center [598, 290] width 68 height 102
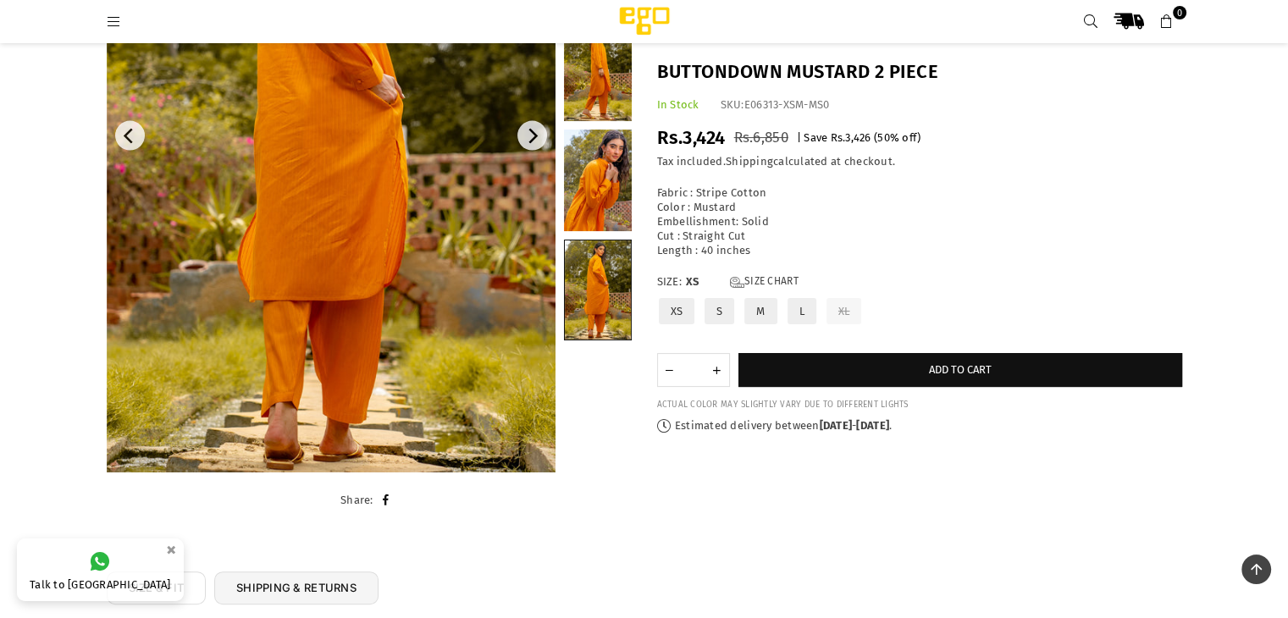
scroll to position [127, 0]
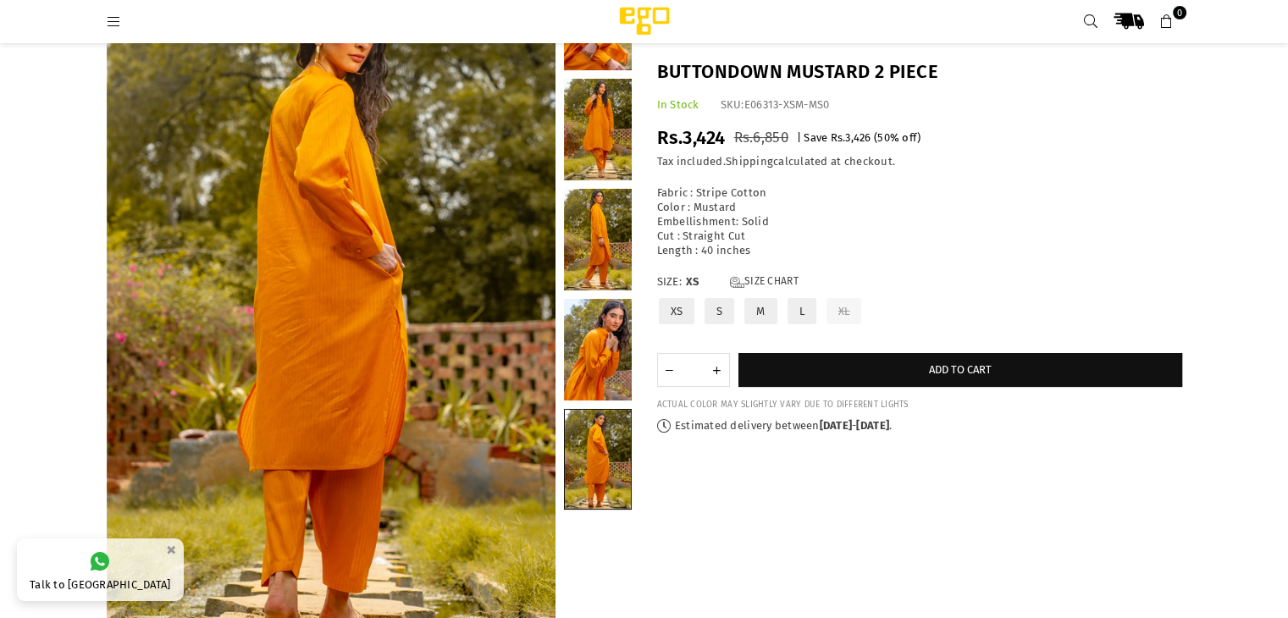
click at [613, 272] on link at bounding box center [598, 240] width 68 height 102
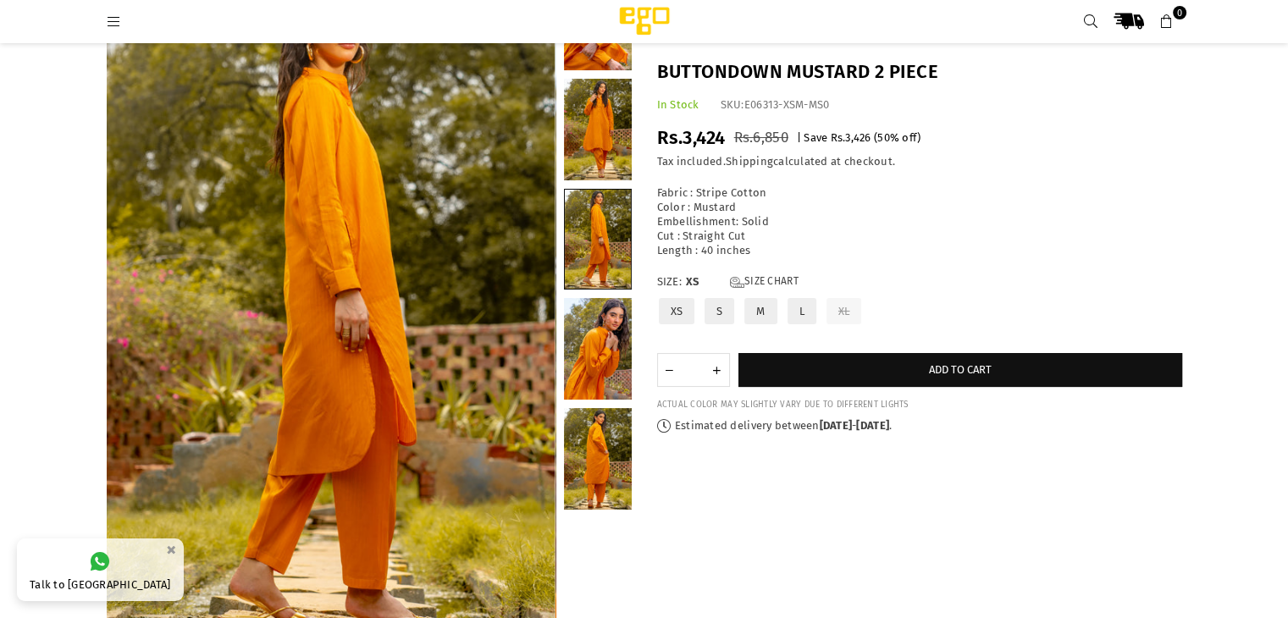
click at [612, 340] on link at bounding box center [598, 349] width 68 height 102
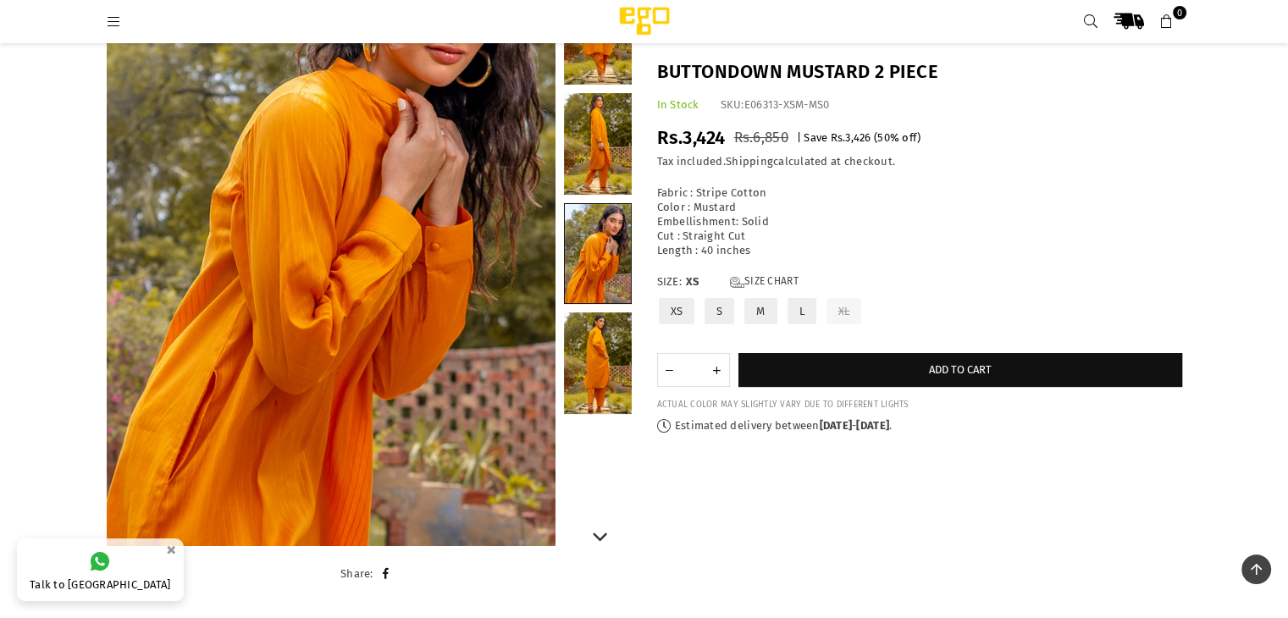
scroll to position [0, 0]
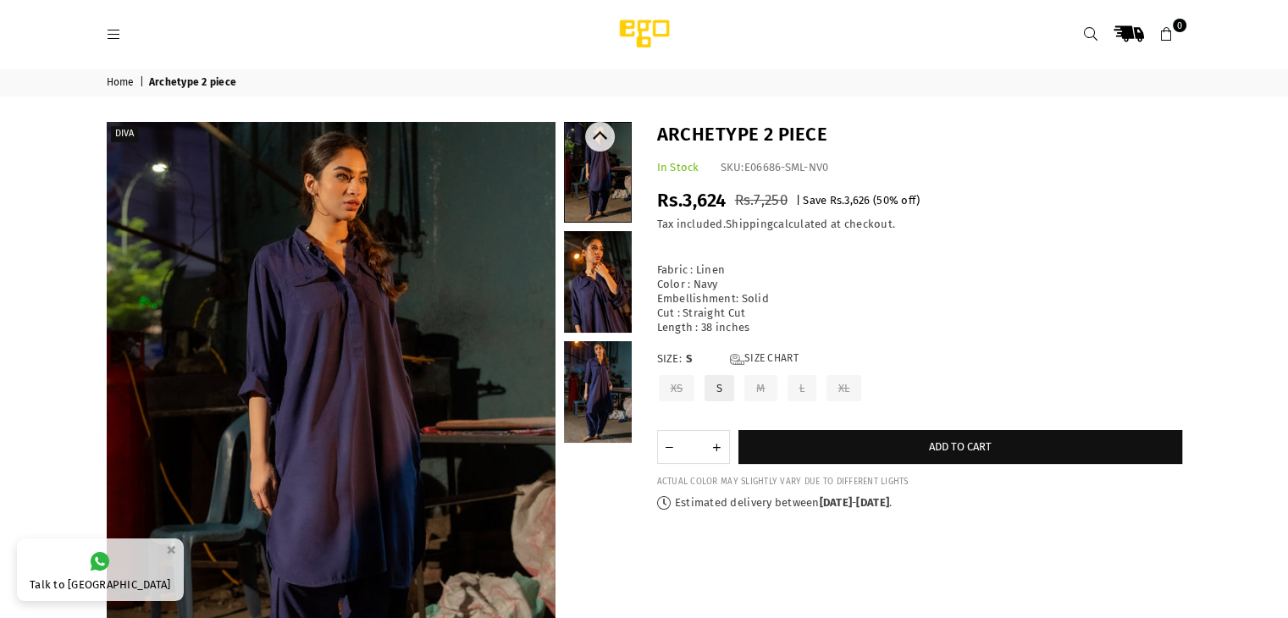
click at [606, 289] on link at bounding box center [598, 282] width 68 height 102
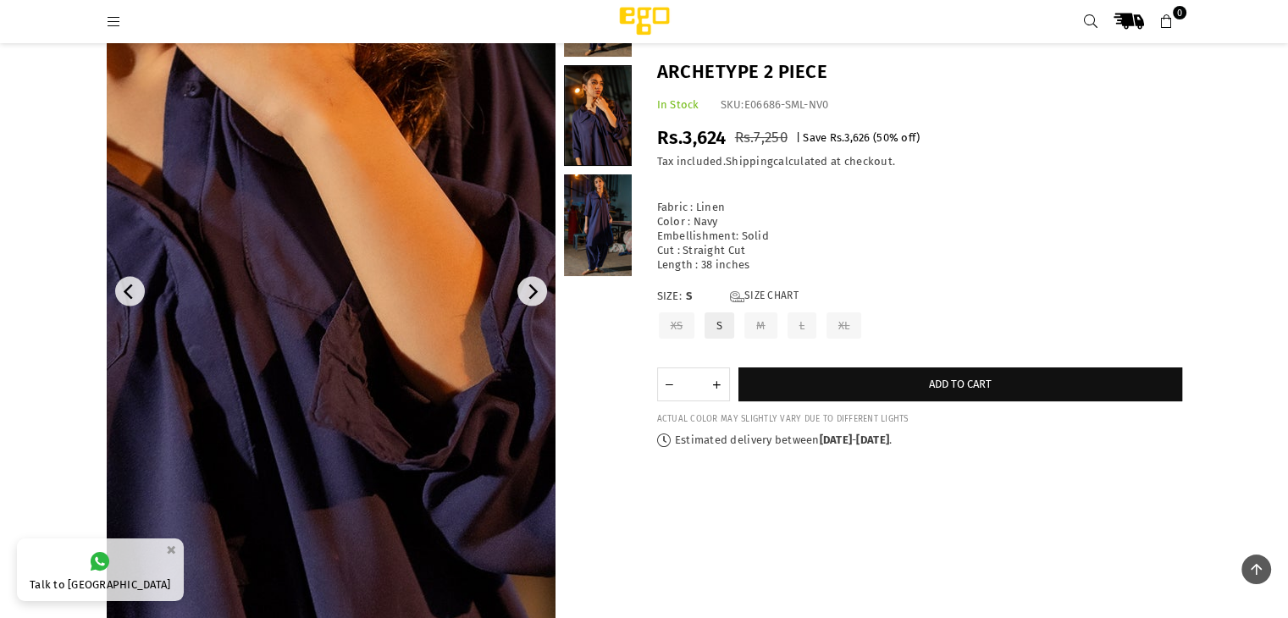
scroll to position [127, 0]
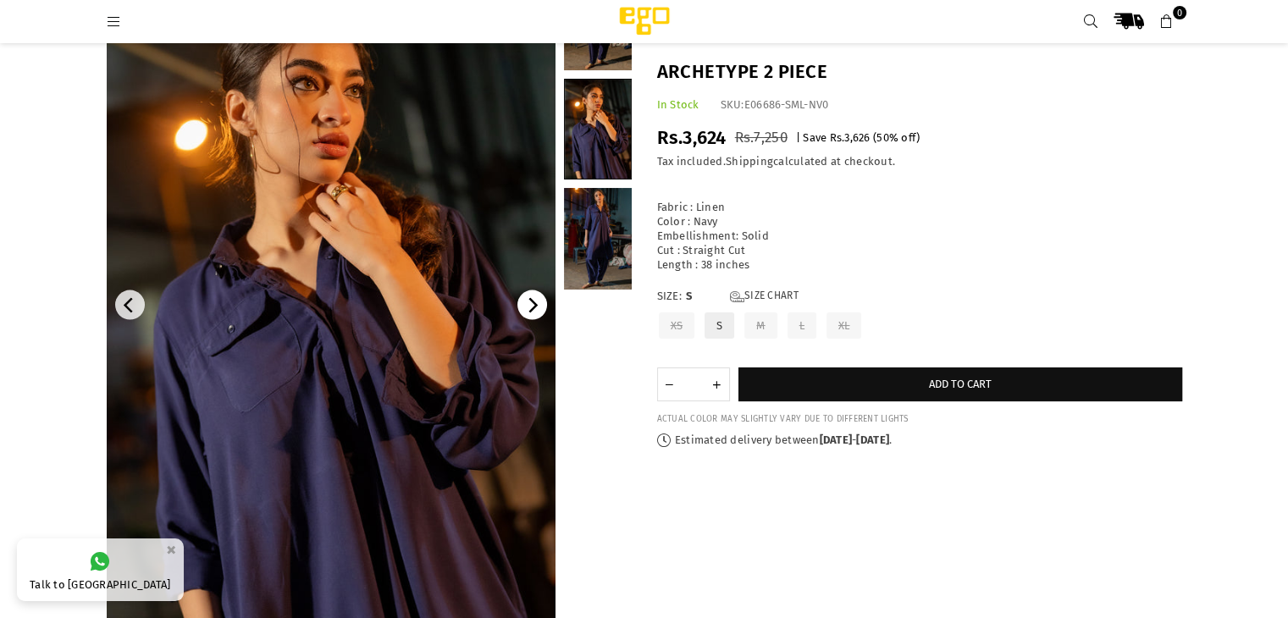
click at [536, 306] on icon "Next" at bounding box center [533, 305] width 9 height 15
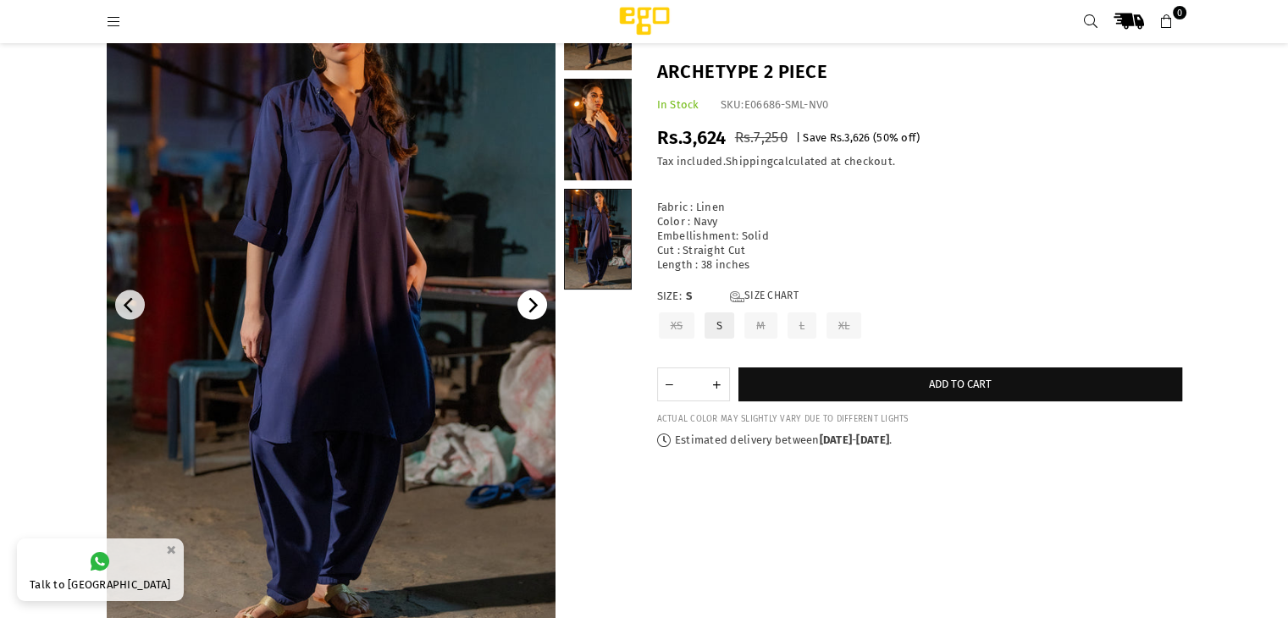
click at [536, 306] on icon "Next" at bounding box center [533, 305] width 9 height 15
